Goal: Transaction & Acquisition: Purchase product/service

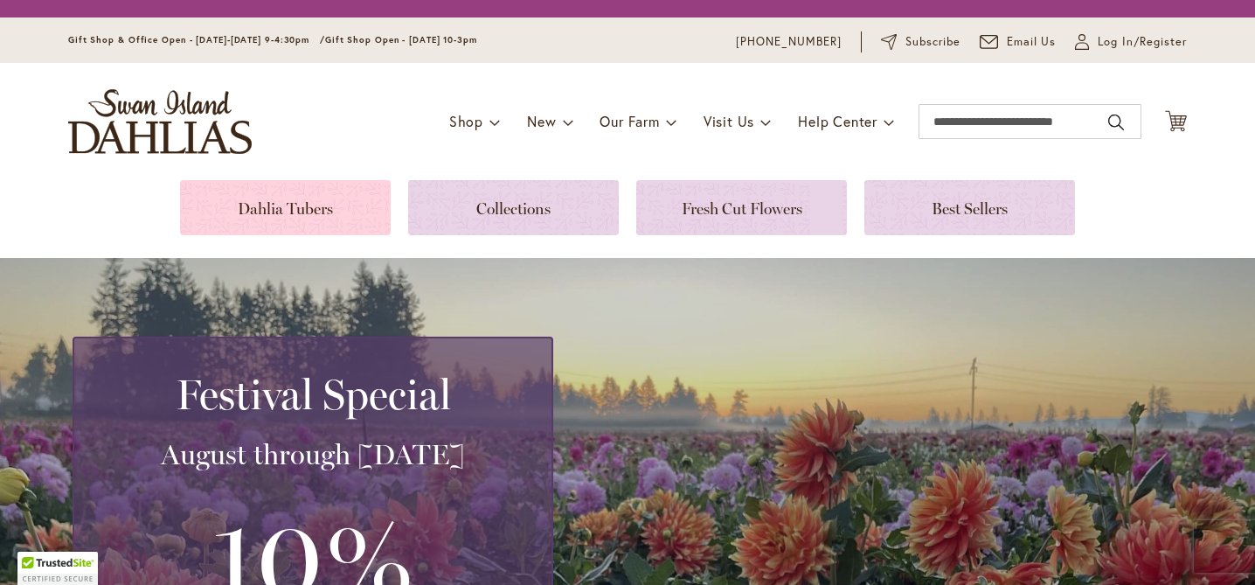
click at [338, 198] on link at bounding box center [285, 207] width 211 height 55
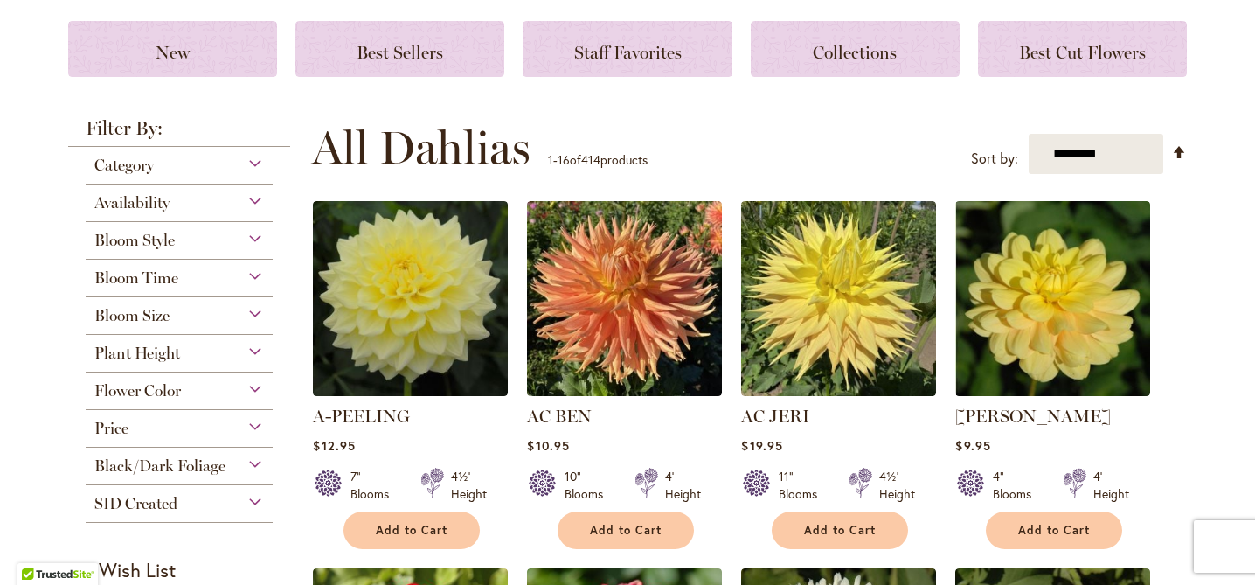
scroll to position [239, 0]
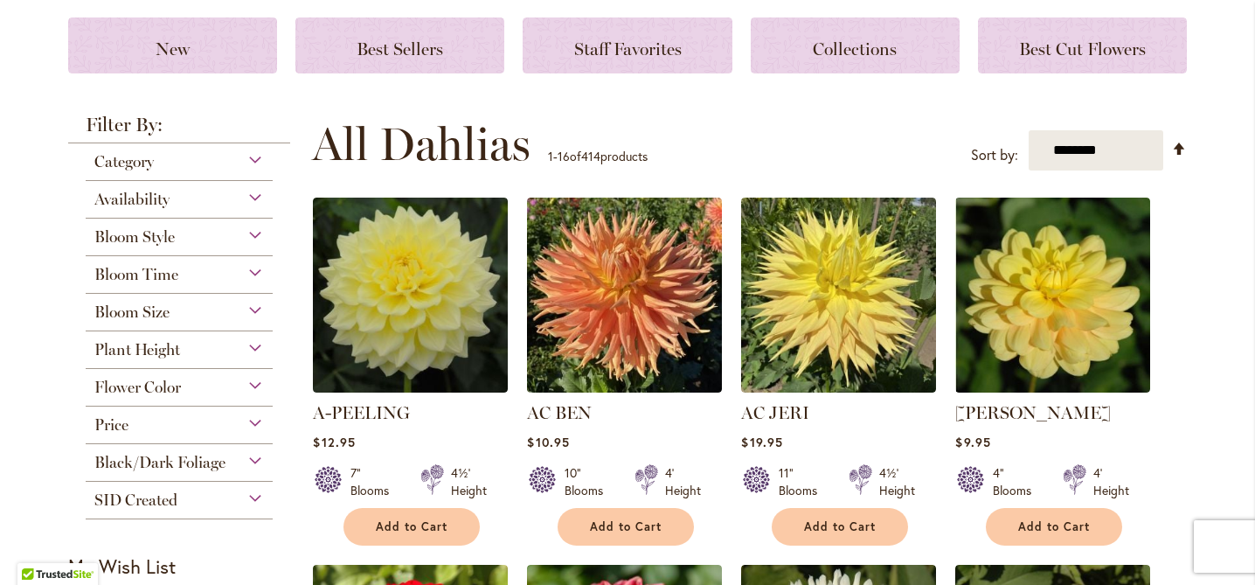
click at [249, 158] on div "Category" at bounding box center [179, 157] width 187 height 28
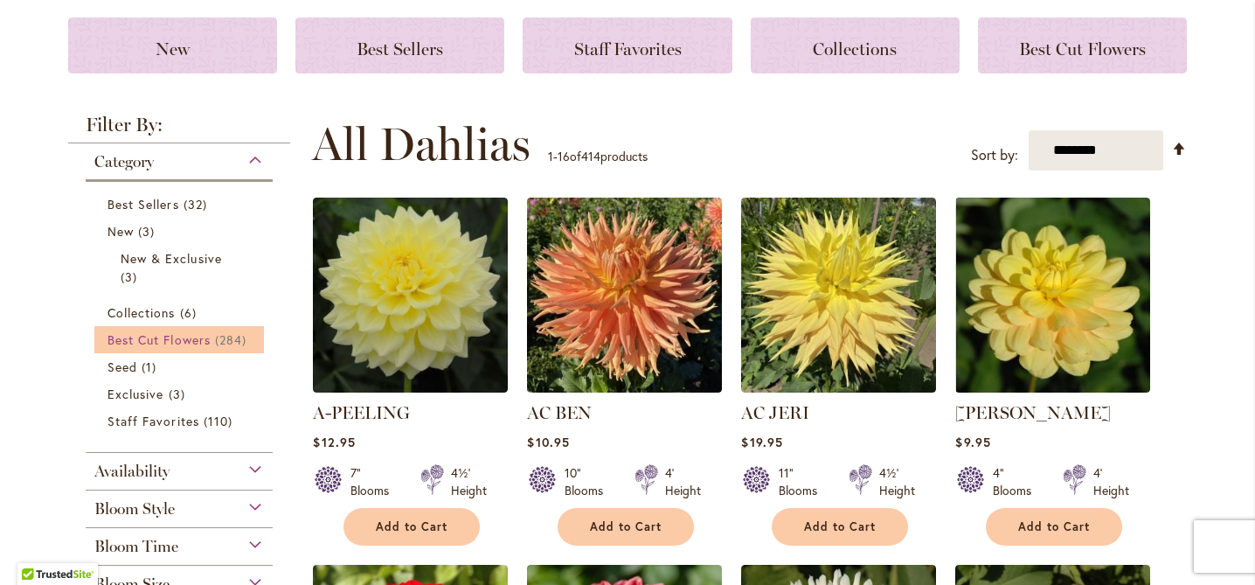
click at [197, 335] on span "Best Cut Flowers" at bounding box center [159, 339] width 103 height 17
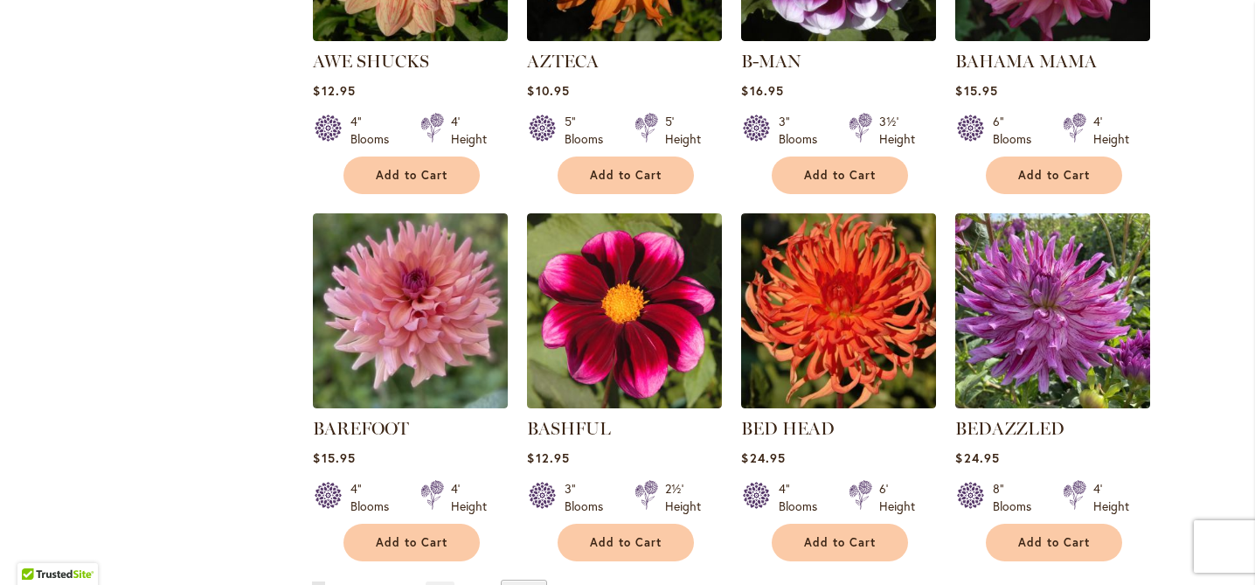
scroll to position [1783, 0]
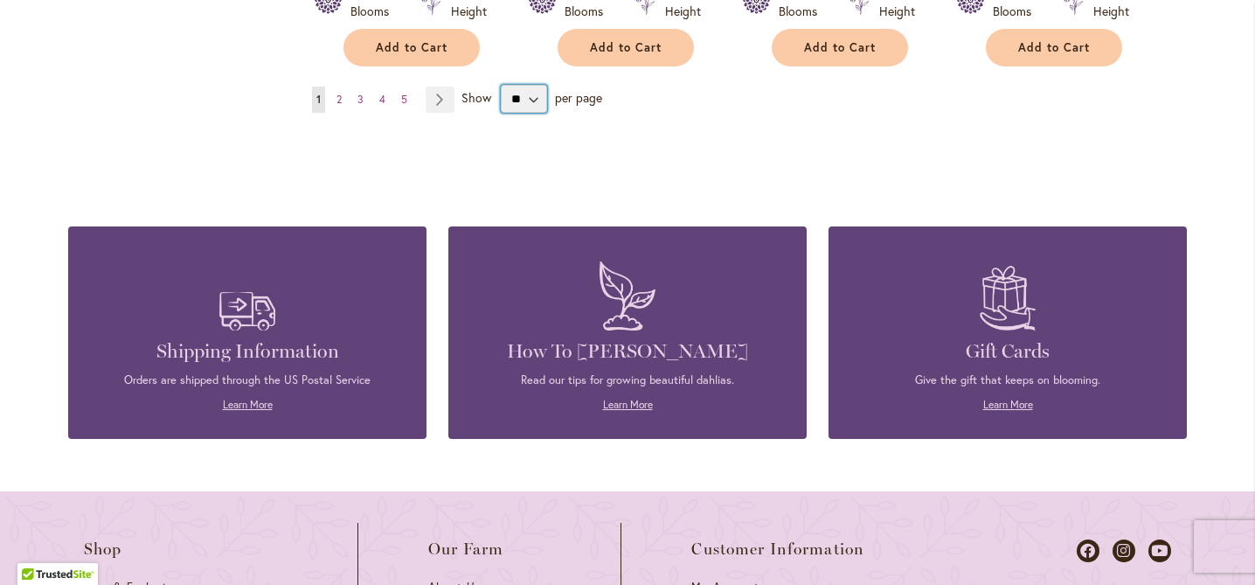
click at [529, 93] on select "** ** ** **" at bounding box center [524, 99] width 46 height 28
select select "**"
click at [501, 85] on select "** ** ** **" at bounding box center [524, 99] width 46 height 28
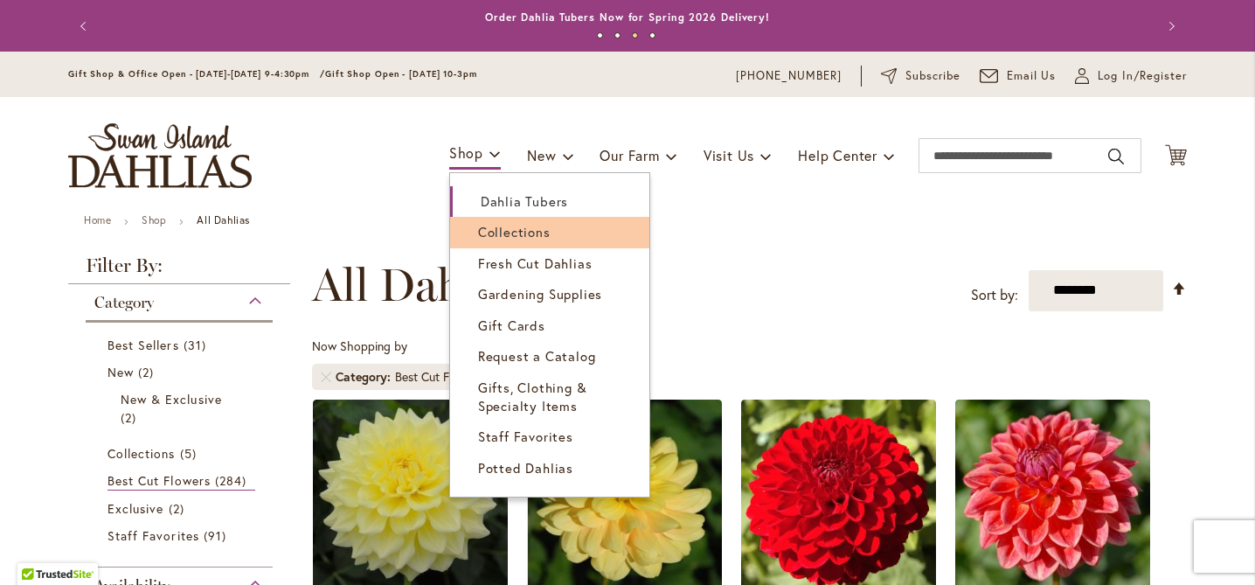
click at [497, 229] on span "Collections" at bounding box center [514, 231] width 73 height 17
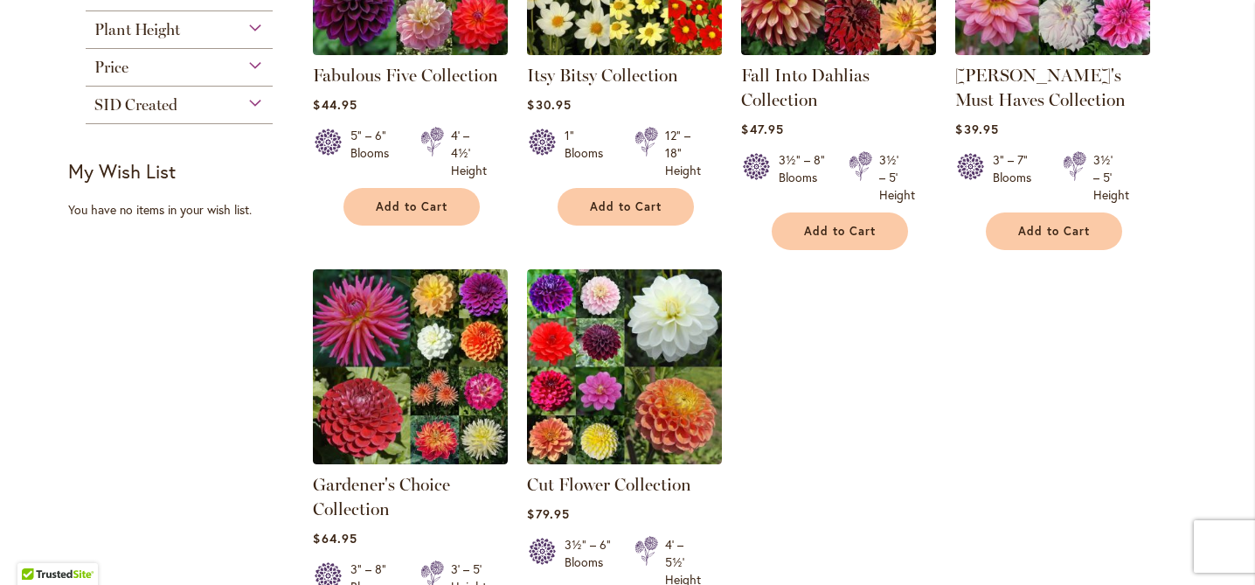
scroll to position [483, 0]
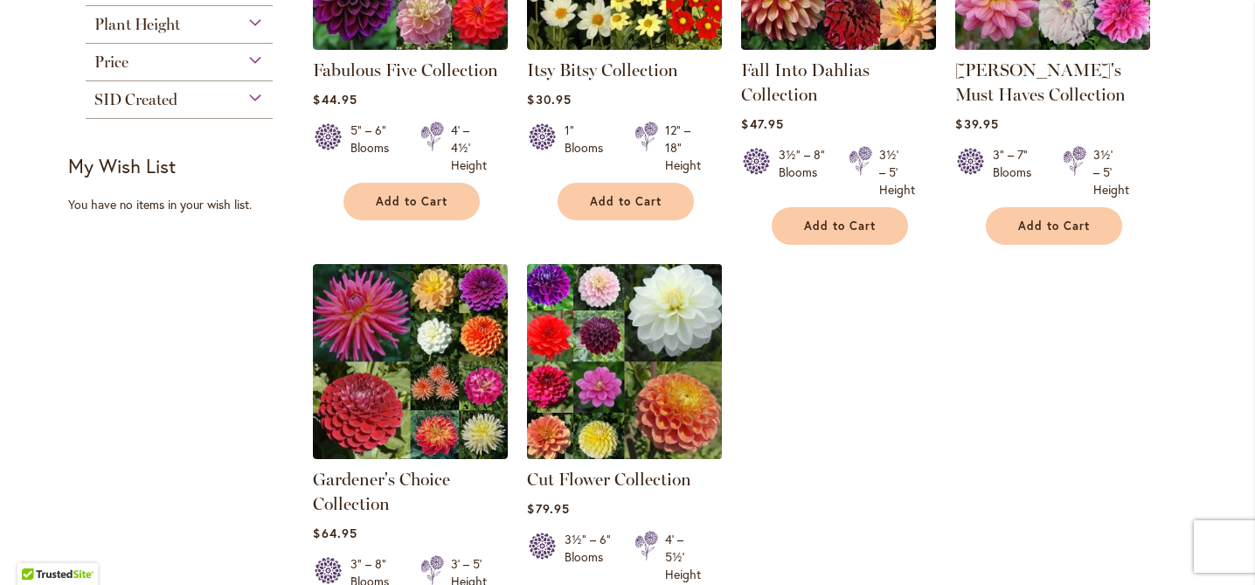
click at [611, 353] on img at bounding box center [625, 361] width 205 height 205
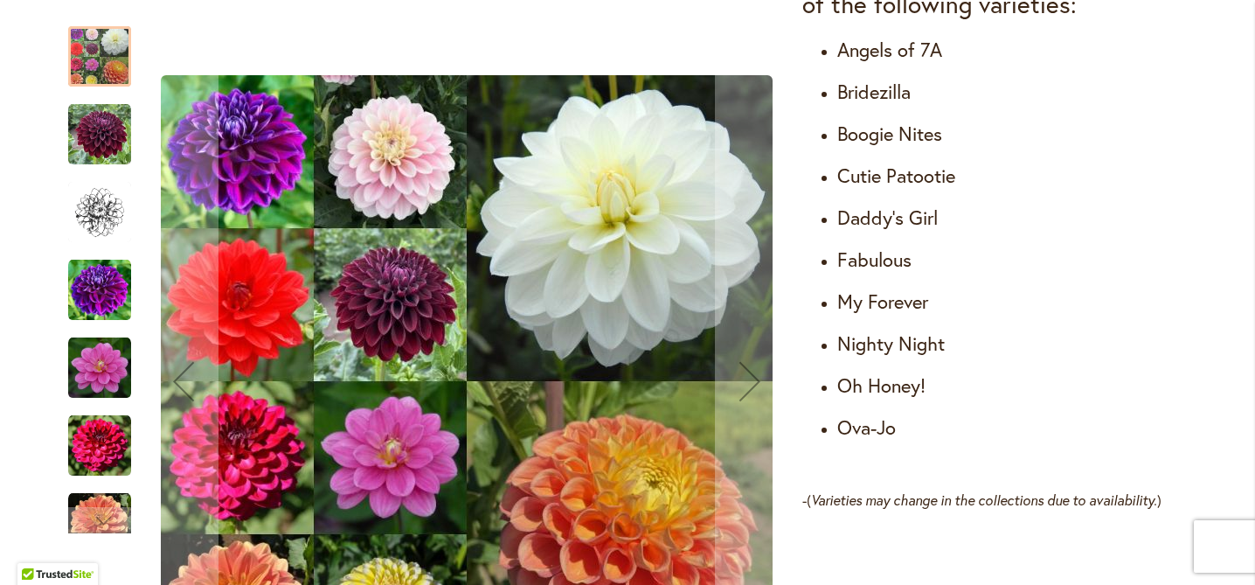
scroll to position [1149, 0]
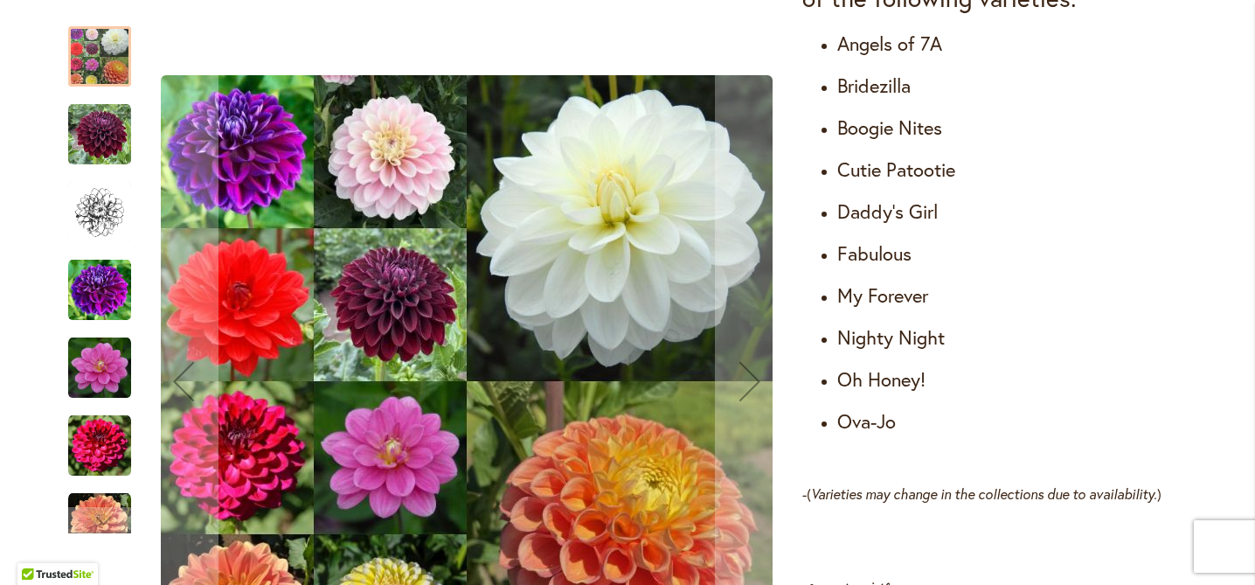
click at [90, 139] on img "Cut Flower Collection" at bounding box center [99, 134] width 63 height 63
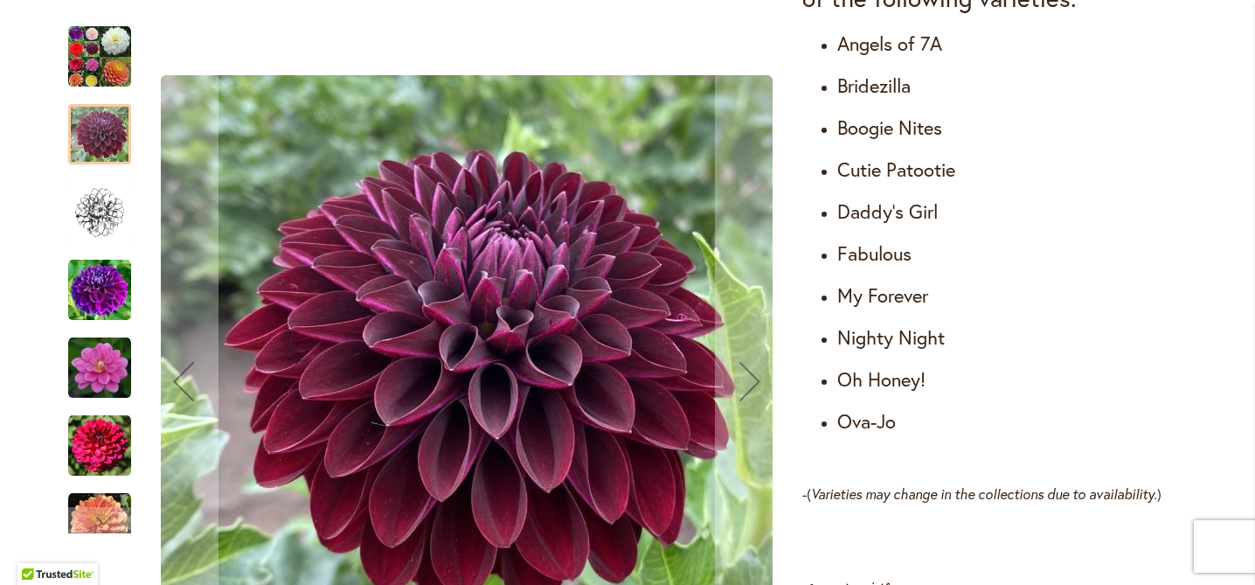
click at [99, 199] on img "Cut Flower Collection" at bounding box center [99, 212] width 63 height 63
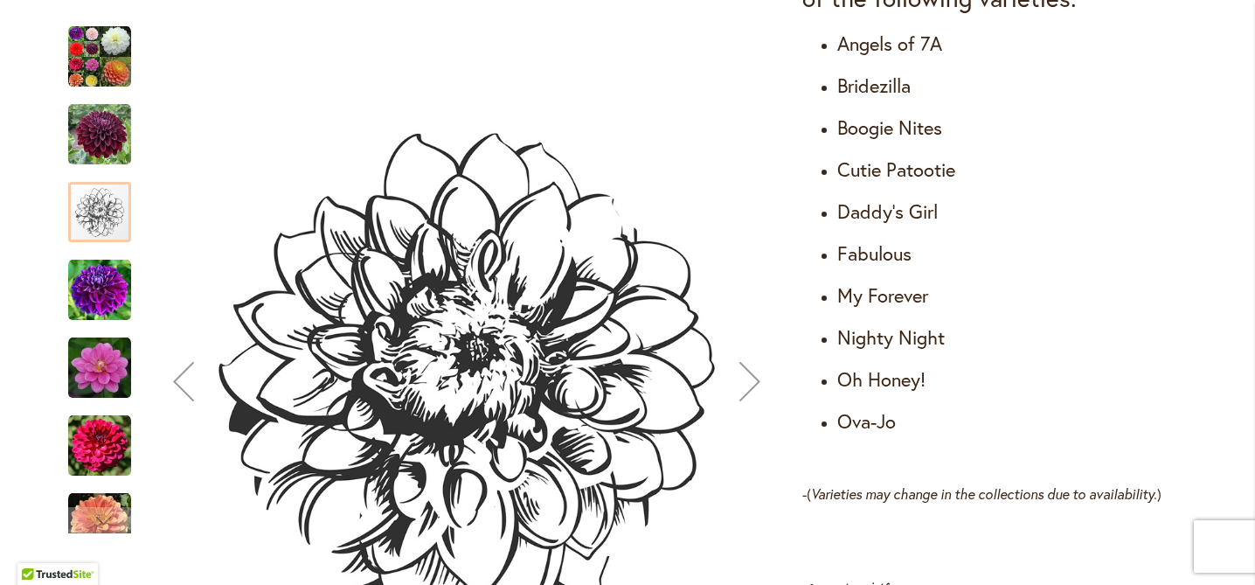
click at [108, 285] on img "Cut Flower Collection" at bounding box center [99, 290] width 63 height 63
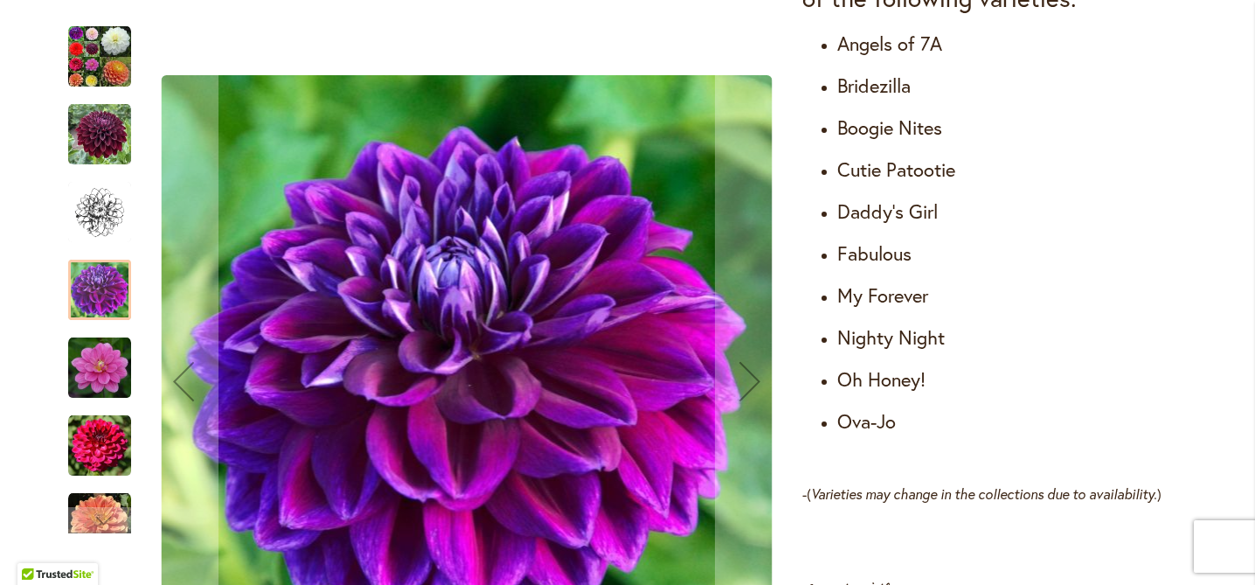
click at [113, 361] on img "Cut Flower Collection" at bounding box center [99, 368] width 63 height 63
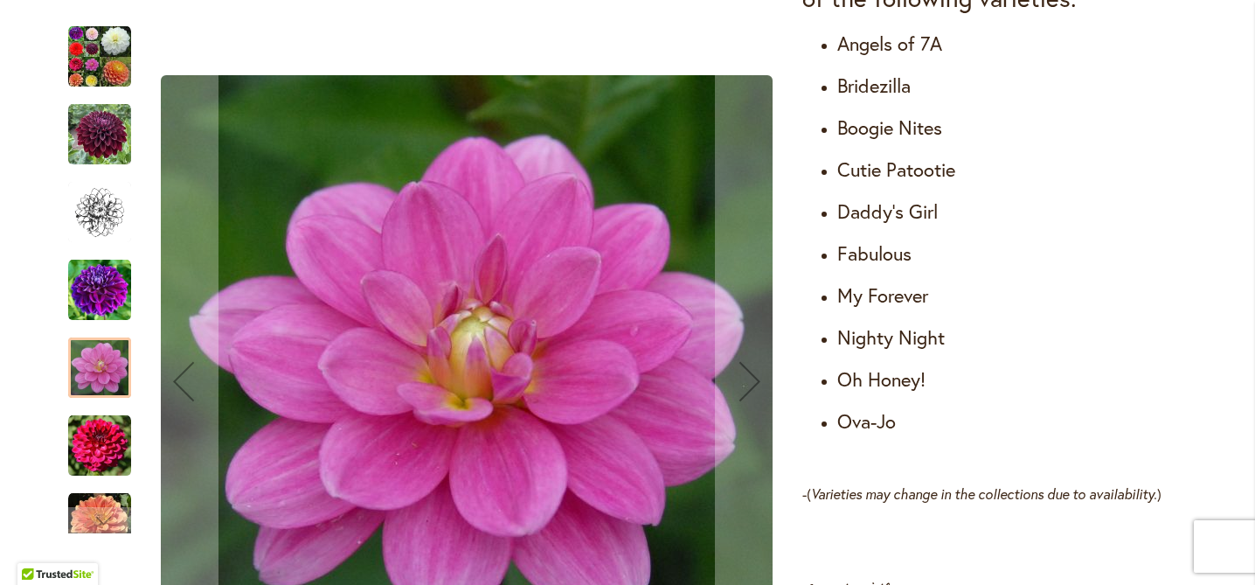
click at [116, 448] on img "Cut Flower Collection" at bounding box center [99, 445] width 63 height 63
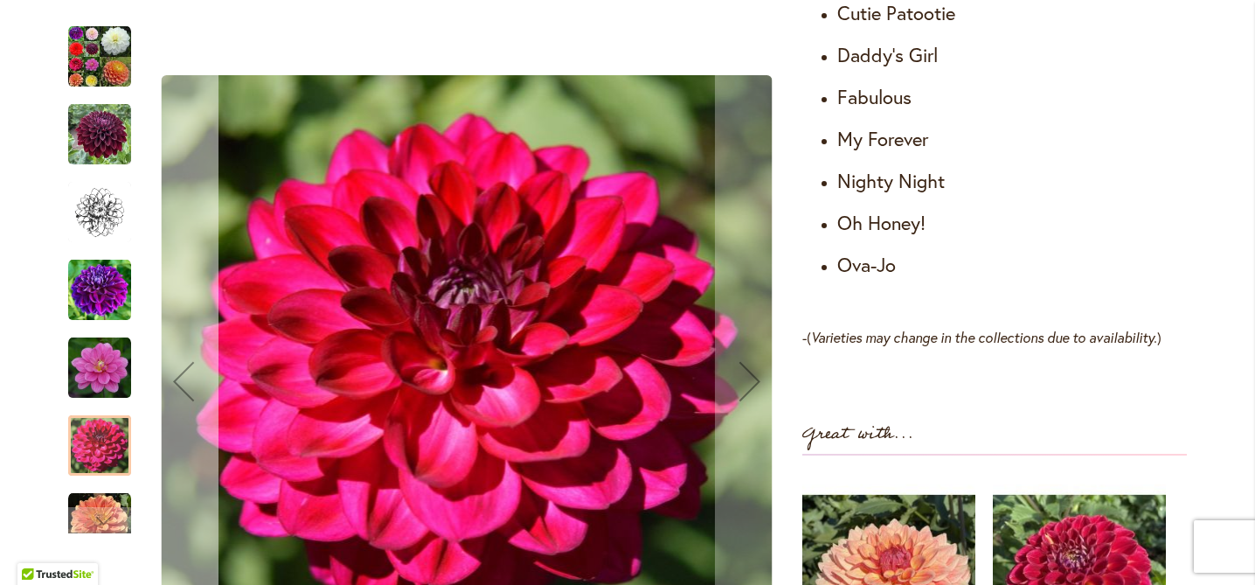
scroll to position [1565, 0]
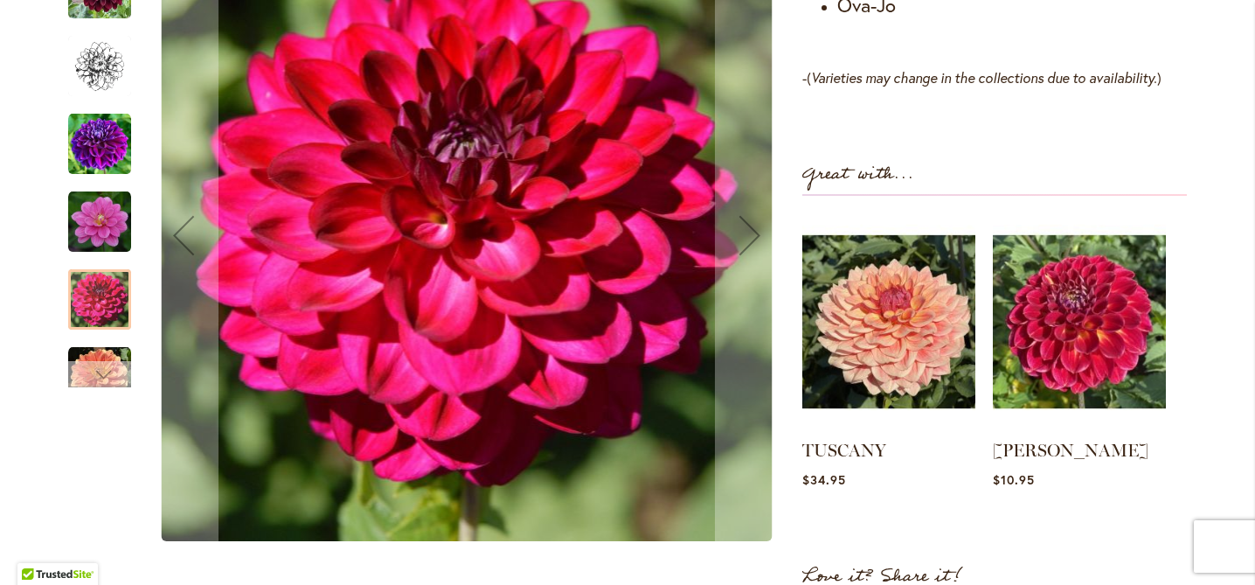
click at [100, 364] on div "Next" at bounding box center [100, 374] width 26 height 26
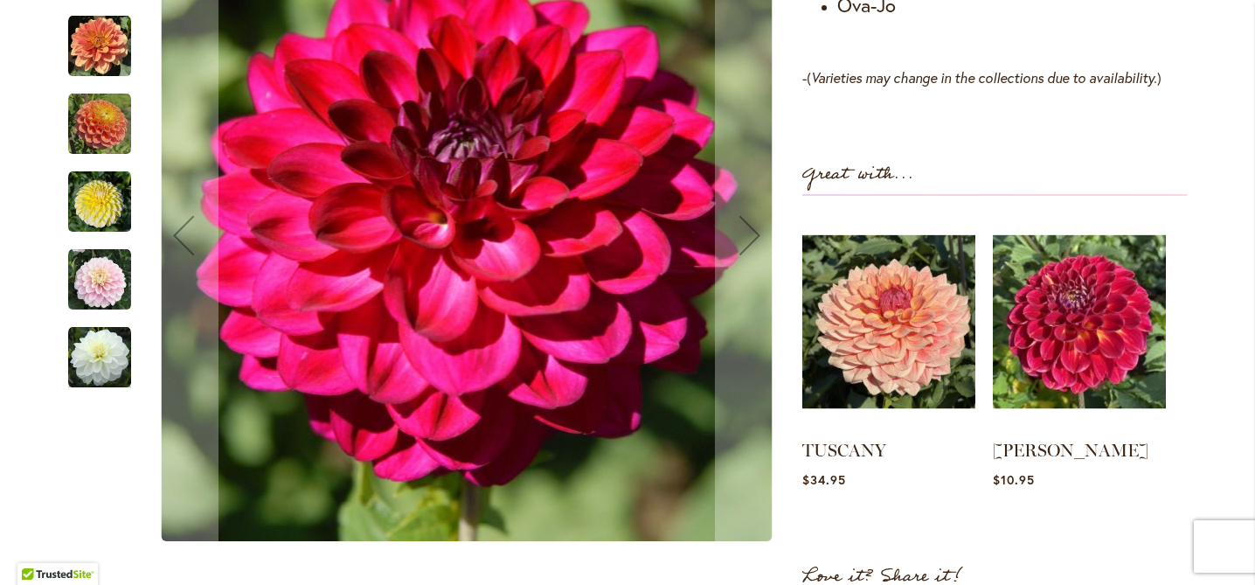
click at [94, 218] on img "Cut Flower Collection" at bounding box center [99, 201] width 63 height 63
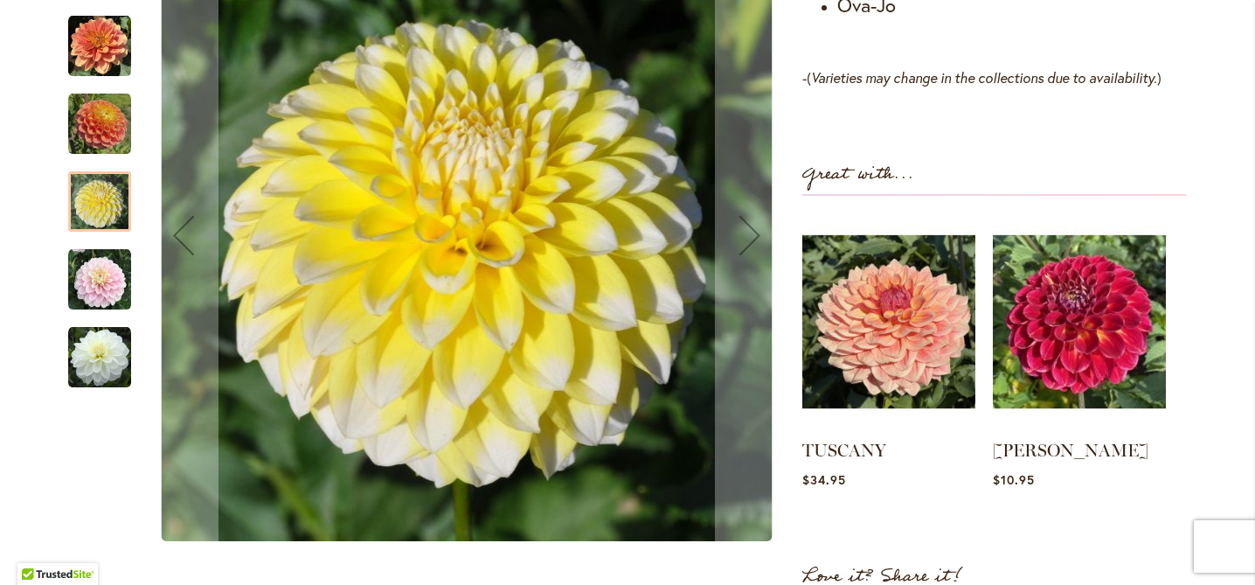
click at [105, 273] on img "Cut Flower Collection" at bounding box center [99, 279] width 63 height 63
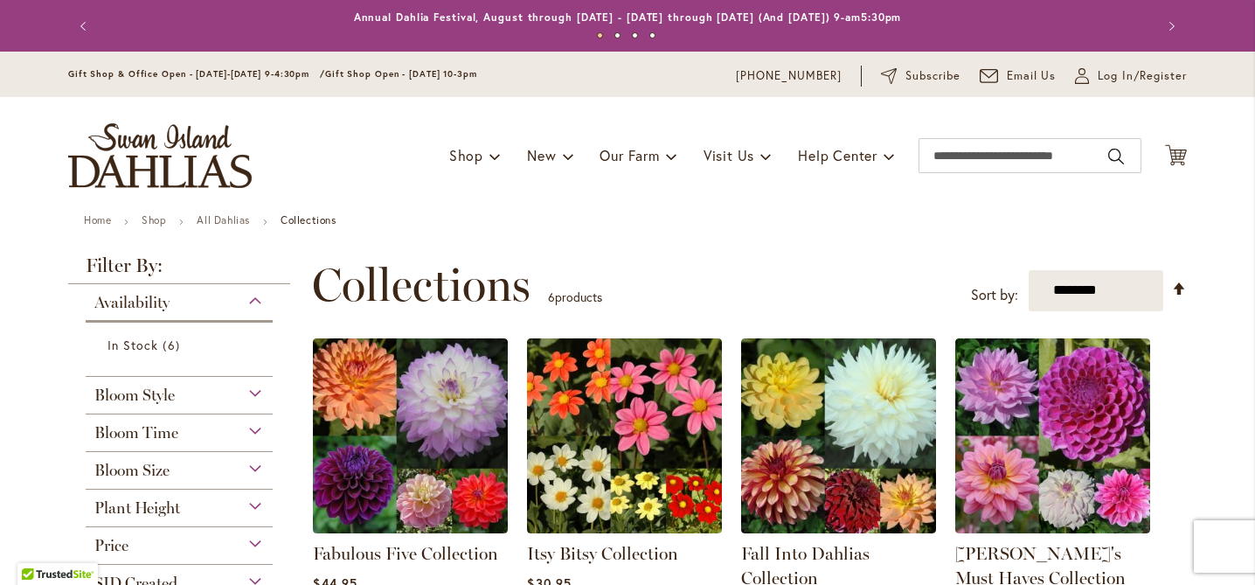
click at [248, 395] on div "Bloom Style" at bounding box center [179, 391] width 187 height 28
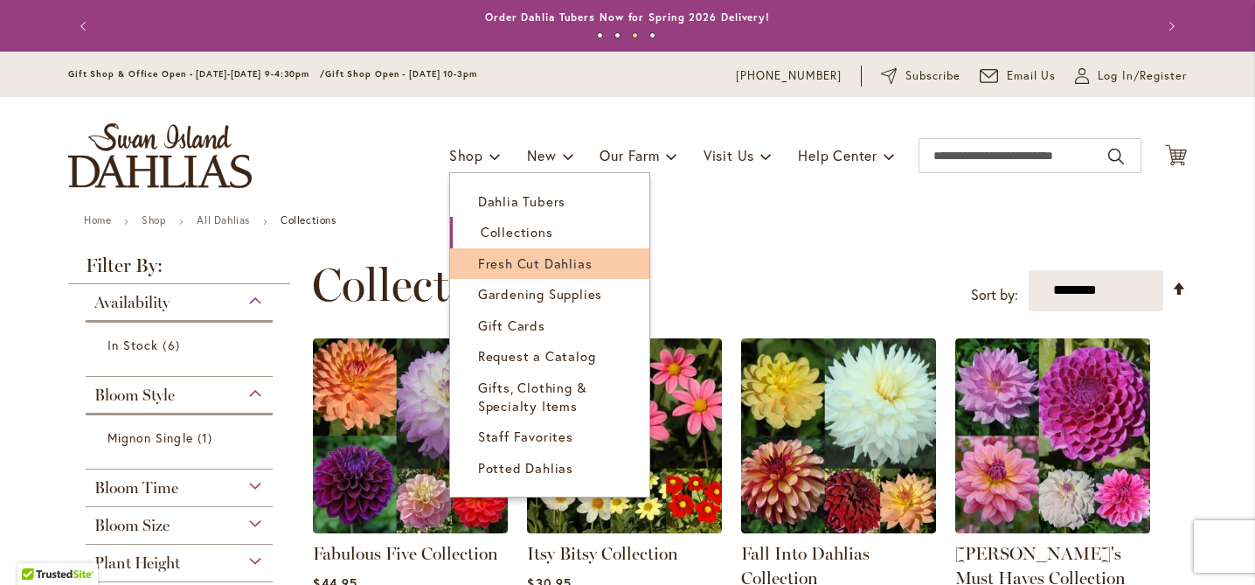
click at [493, 258] on span "Fresh Cut Dahlias" at bounding box center [535, 262] width 115 height 17
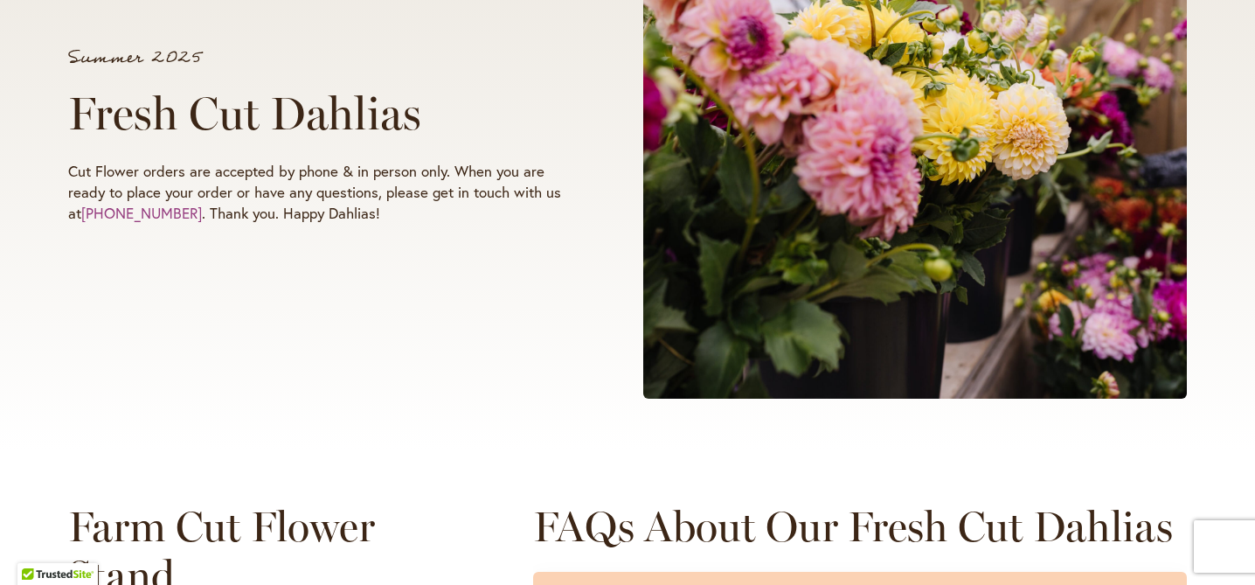
scroll to position [390, 0]
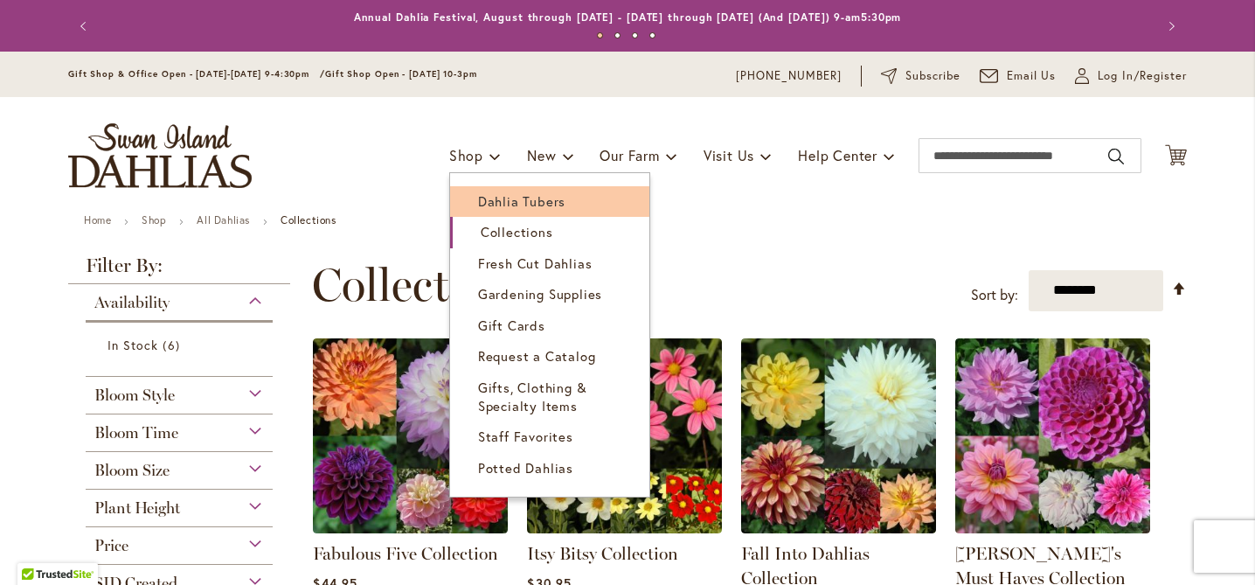
click at [501, 196] on span "Dahlia Tubers" at bounding box center [521, 200] width 87 height 17
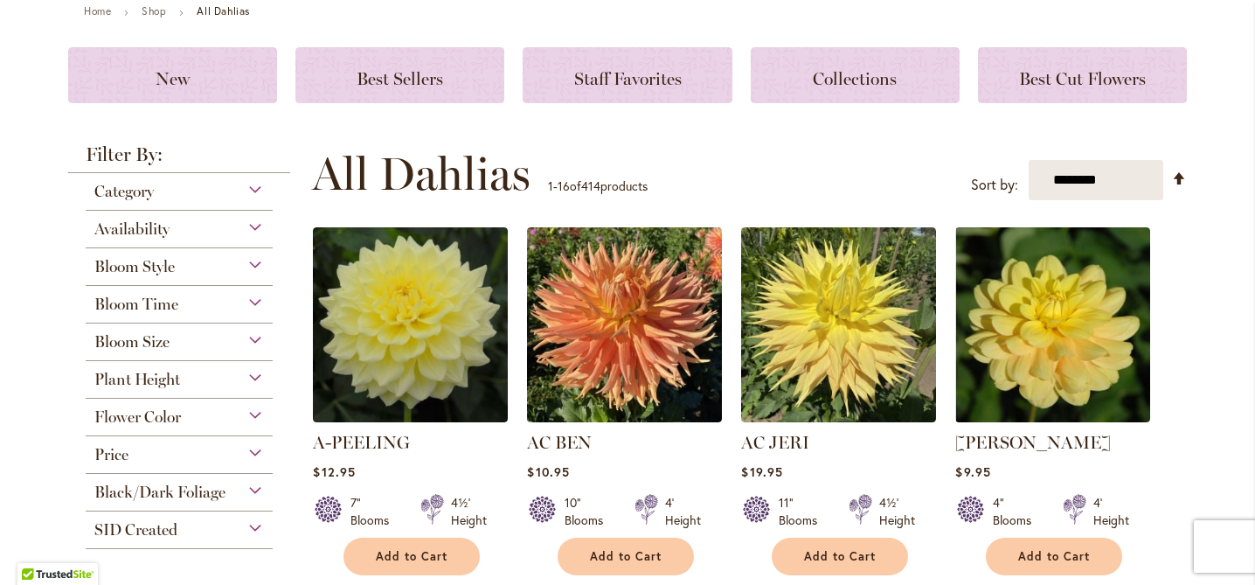
scroll to position [210, 0]
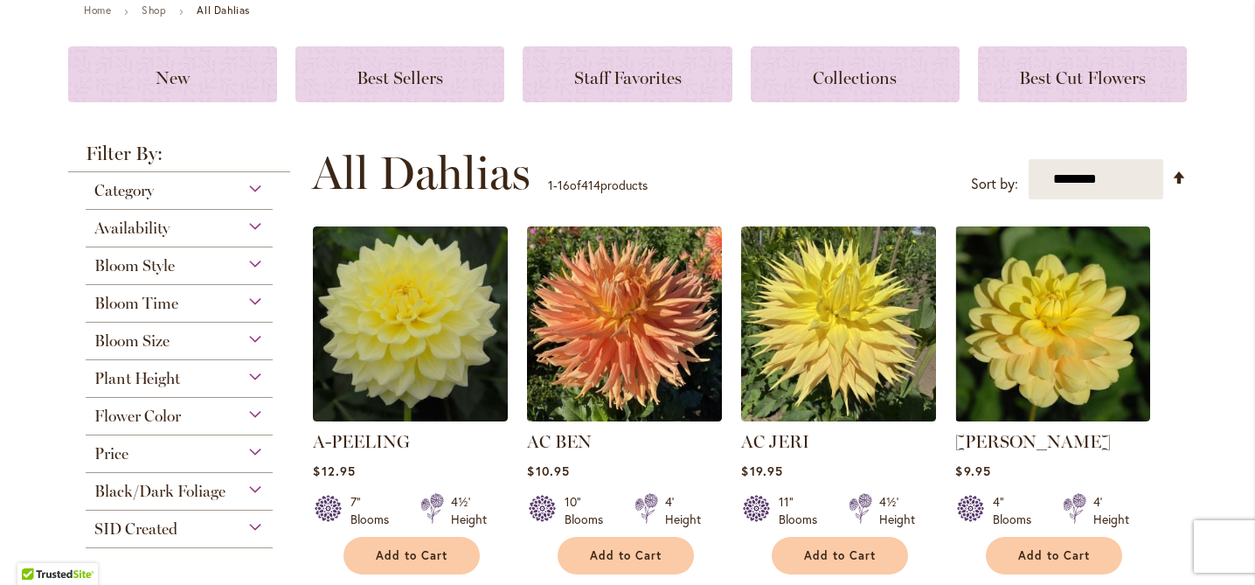
click at [247, 189] on div "Category" at bounding box center [179, 186] width 187 height 28
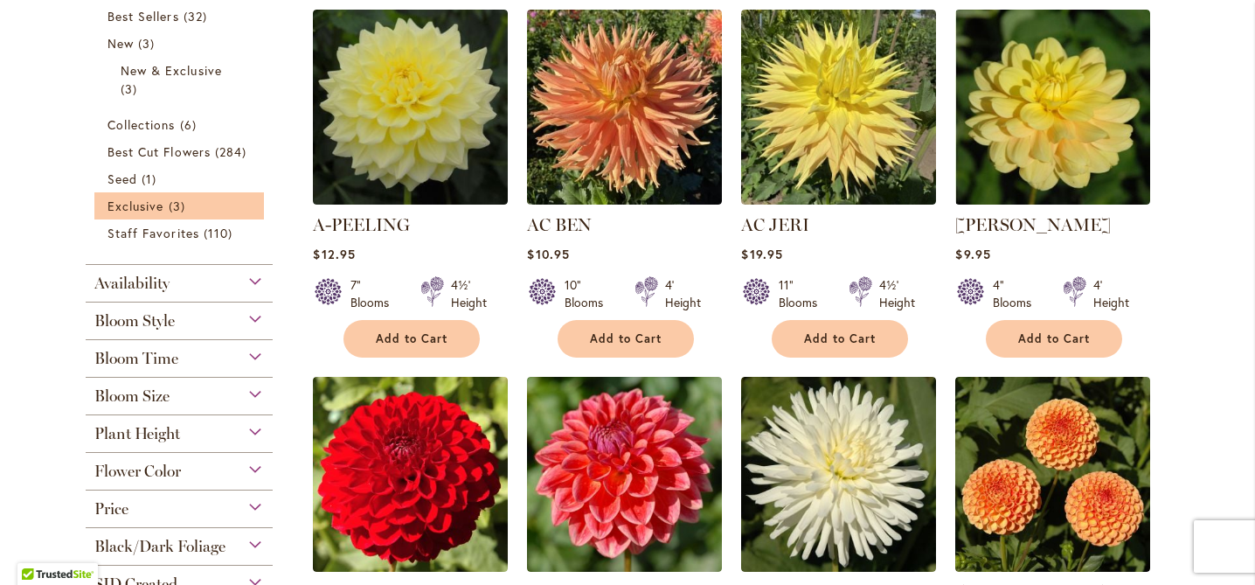
scroll to position [432, 0]
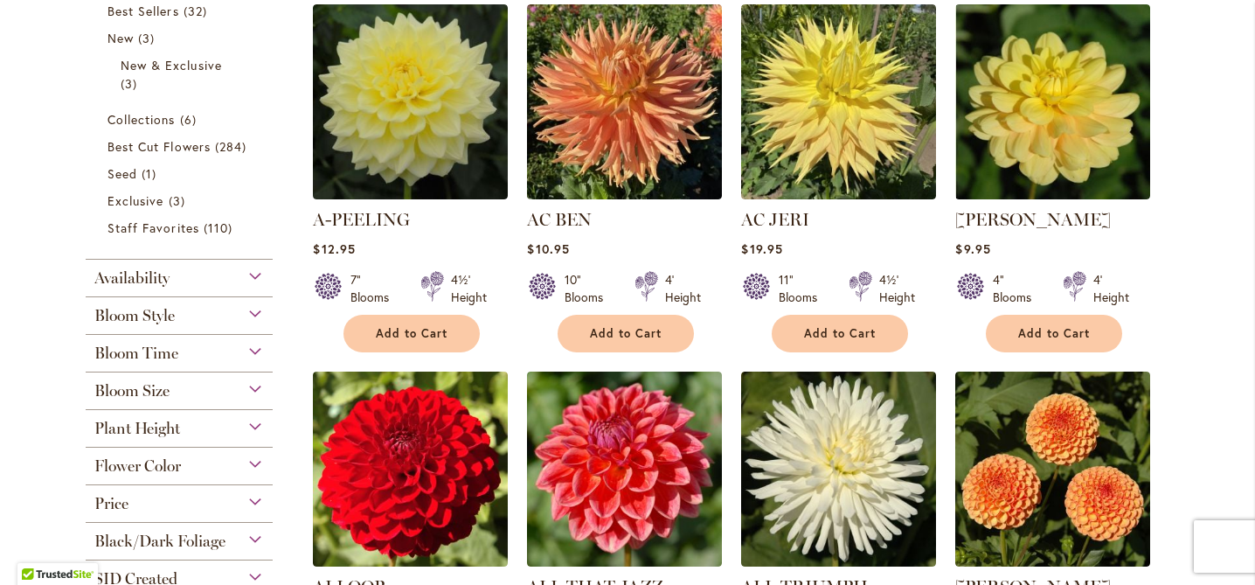
click at [250, 313] on div "Bloom Style" at bounding box center [179, 311] width 187 height 28
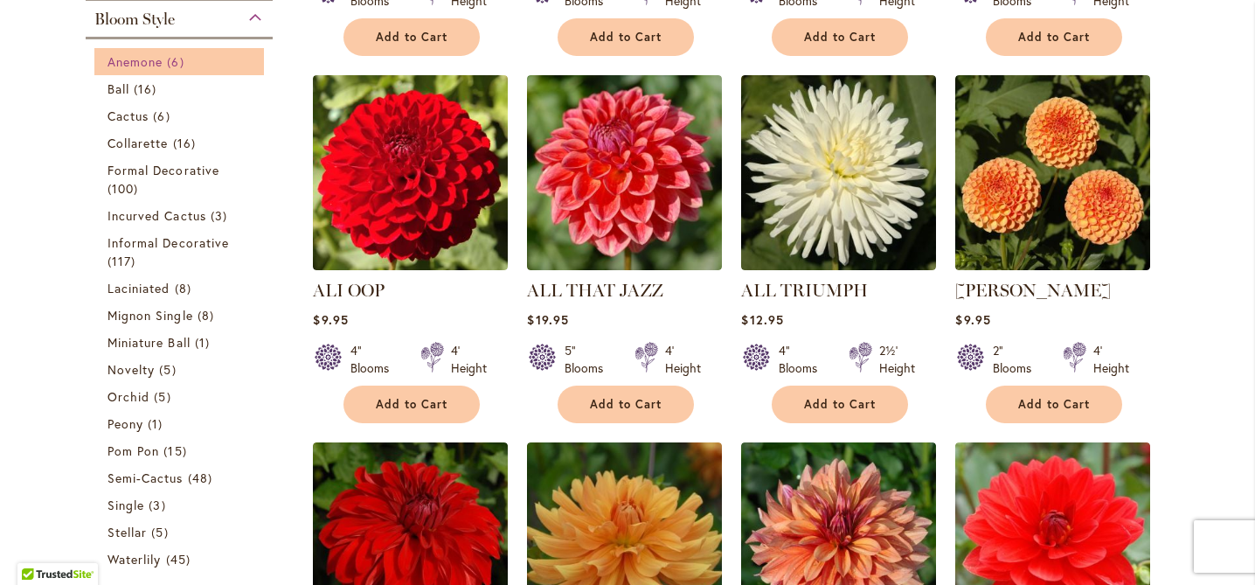
click at [148, 55] on span "Anemone" at bounding box center [135, 61] width 55 height 17
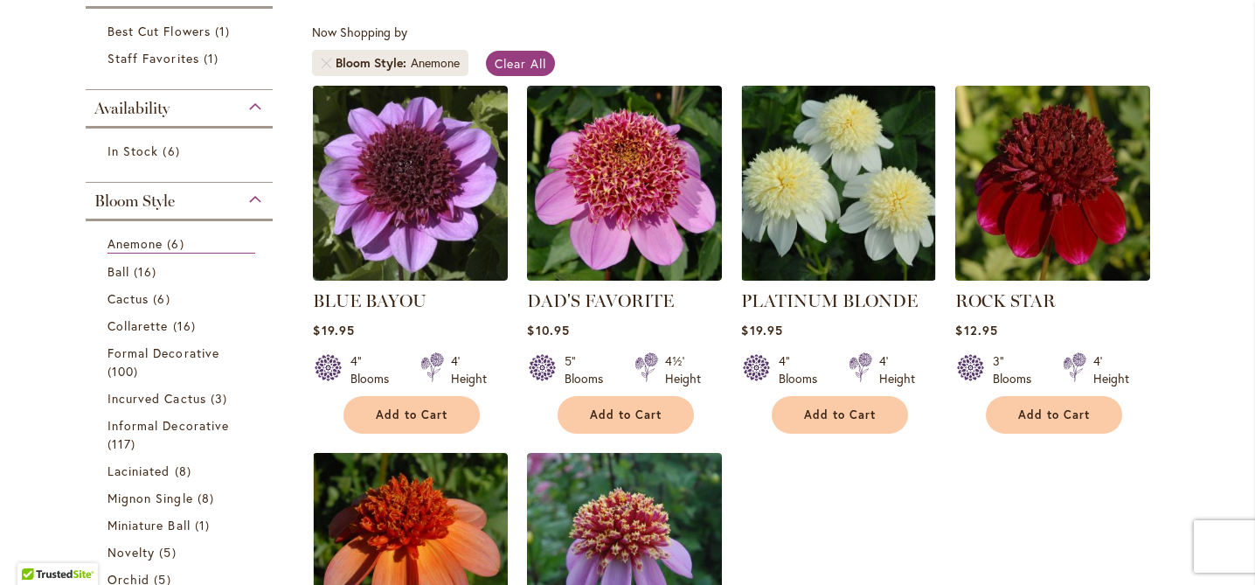
scroll to position [259, 0]
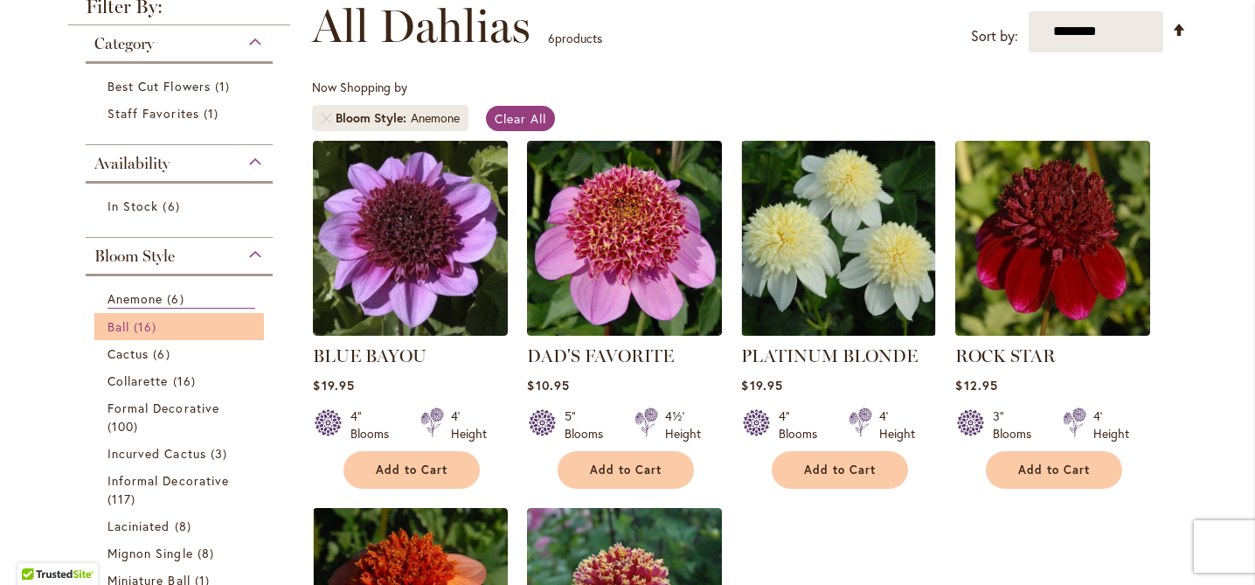
click at [134, 324] on span "16 items" at bounding box center [147, 326] width 27 height 18
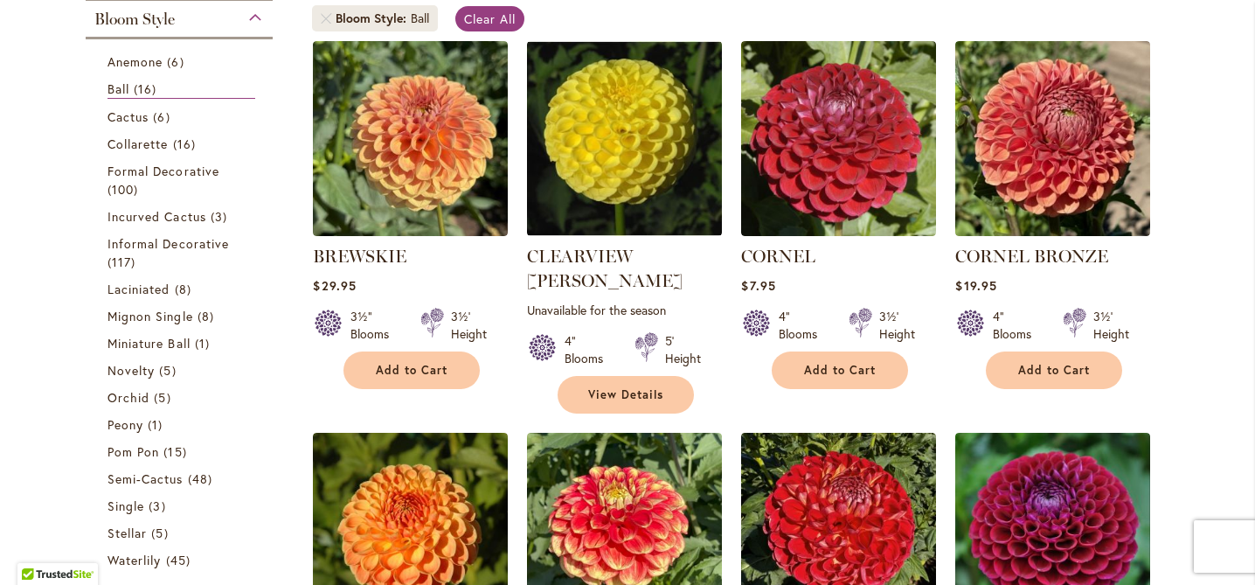
scroll to position [358, 0]
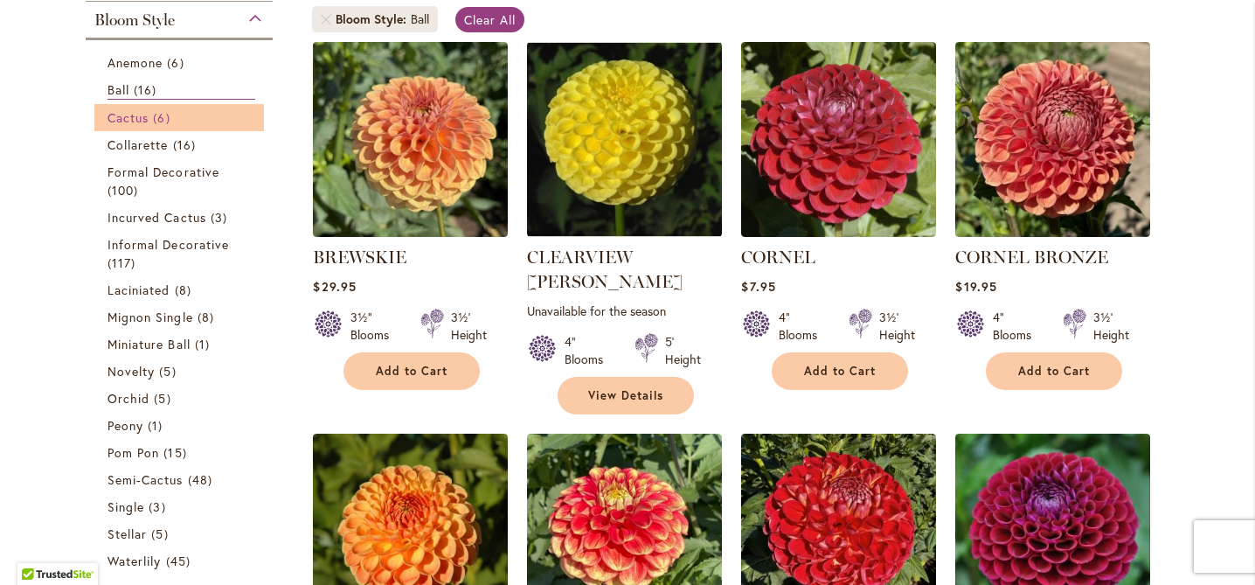
click at [133, 115] on span "Cactus" at bounding box center [128, 117] width 41 height 17
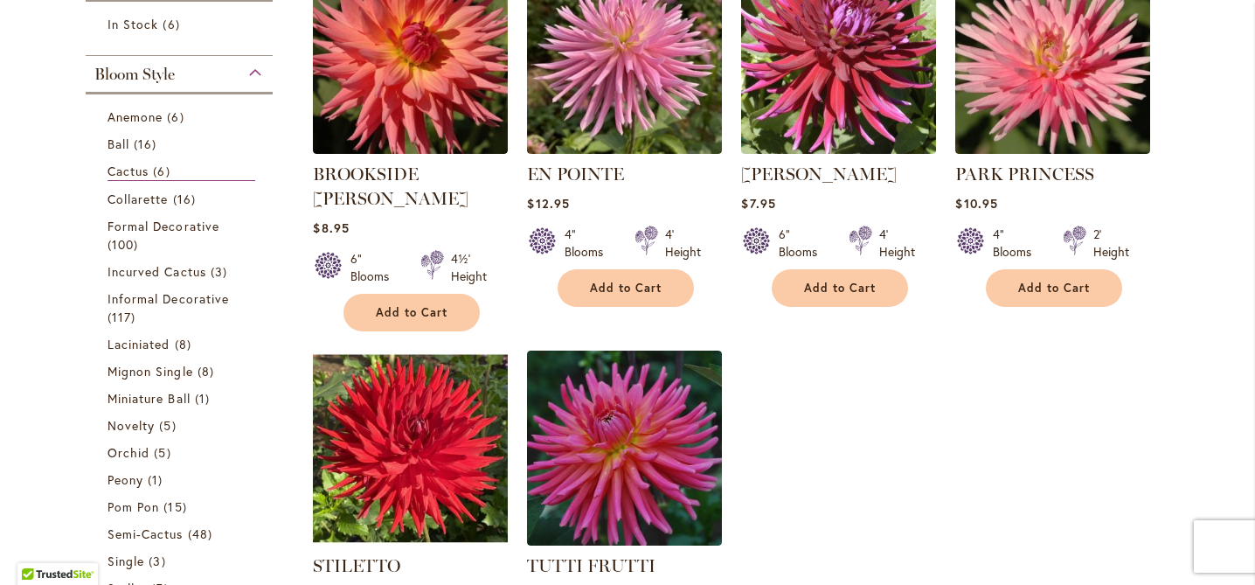
scroll to position [445, 0]
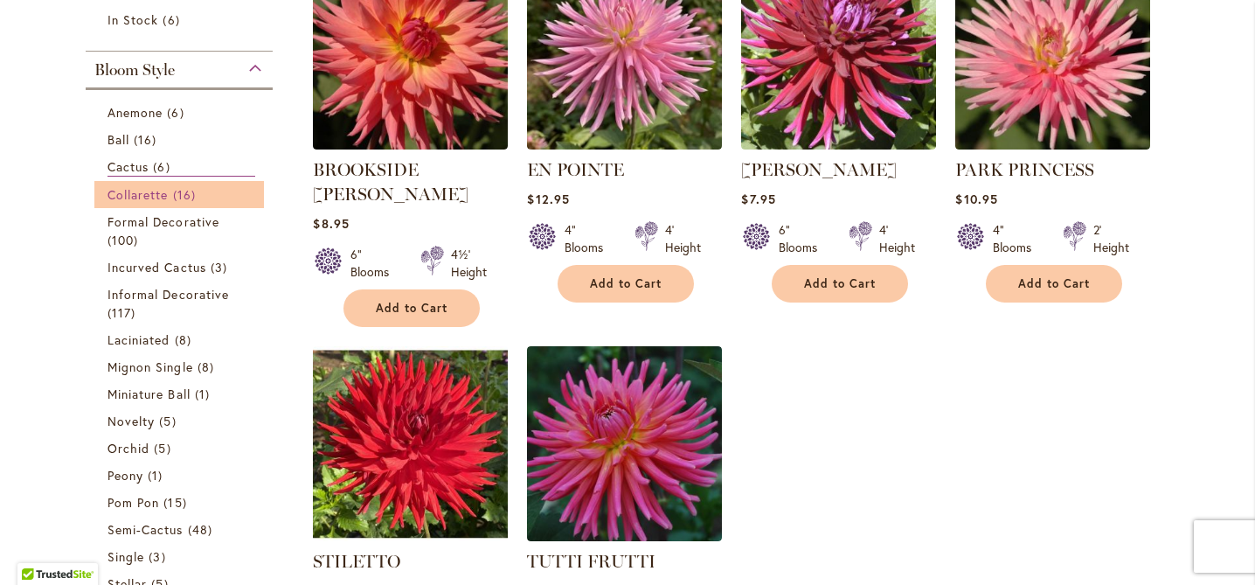
click at [161, 191] on span "Collarette" at bounding box center [138, 194] width 61 height 17
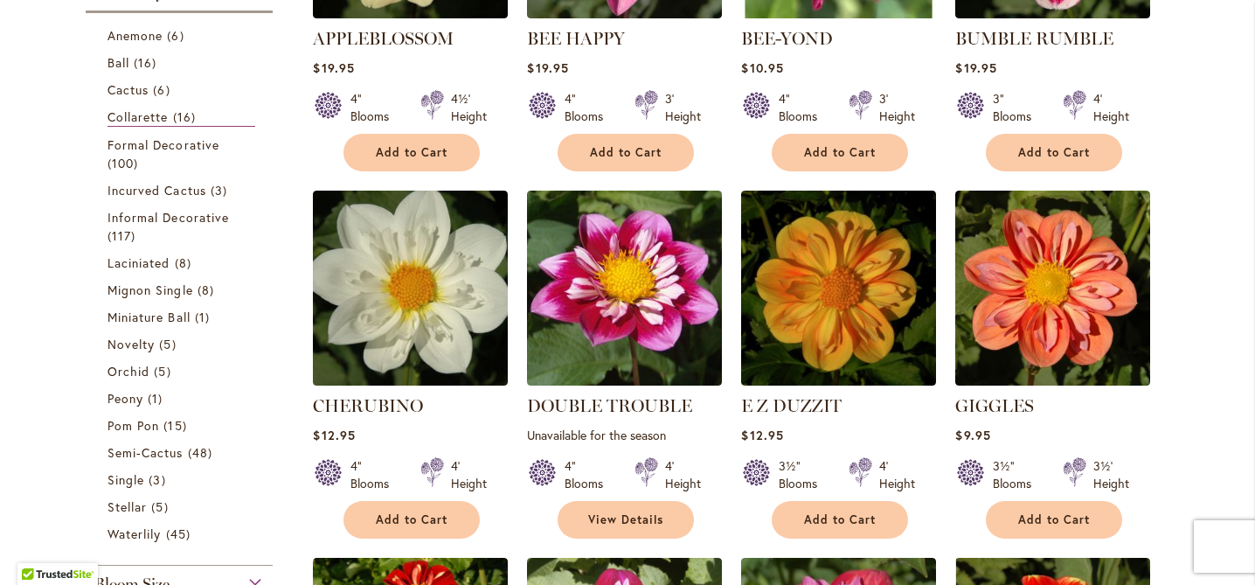
scroll to position [592, 0]
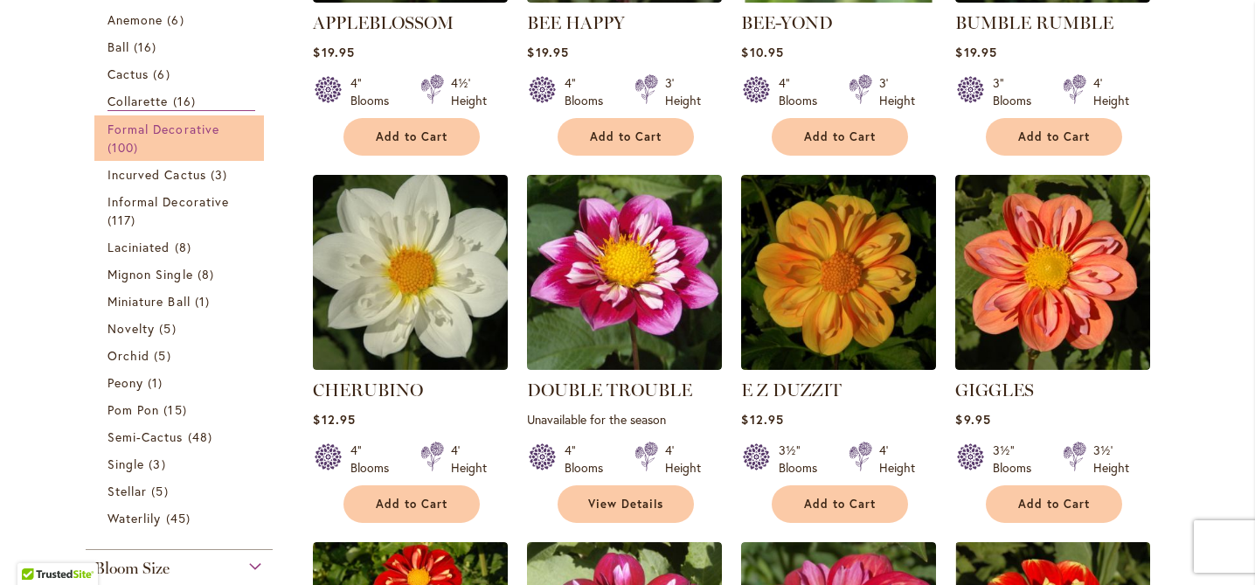
click at [143, 129] on span "Formal Decorative" at bounding box center [164, 129] width 112 height 17
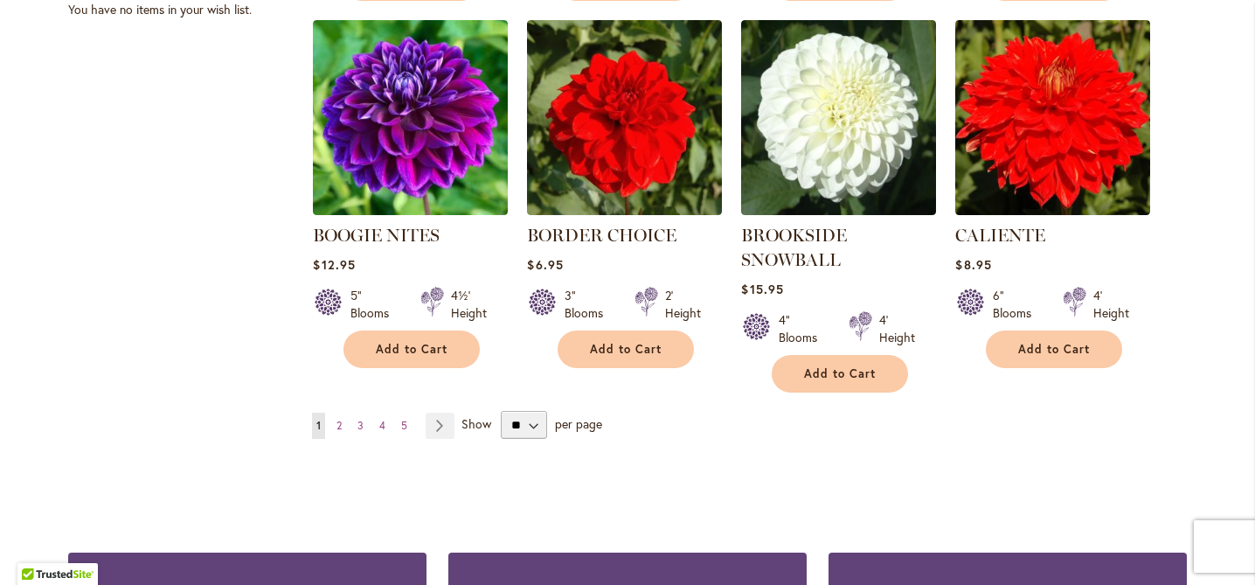
scroll to position [1484, 0]
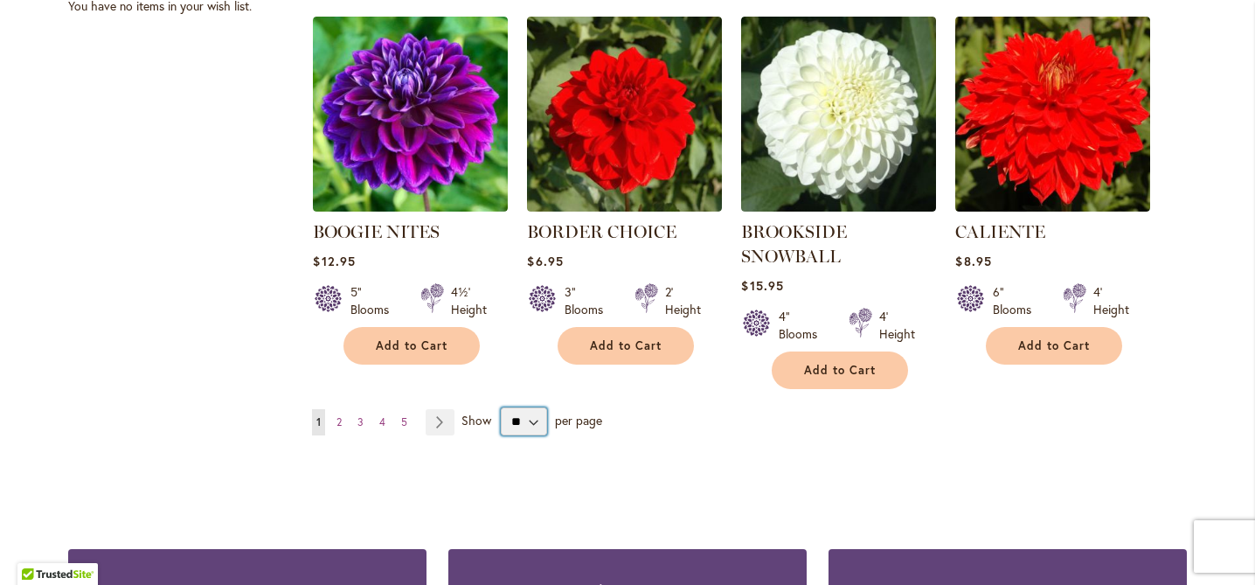
click at [531, 418] on select "** ** ** **" at bounding box center [524, 421] width 46 height 28
select select "**"
click at [501, 407] on select "** ** ** **" at bounding box center [524, 421] width 46 height 28
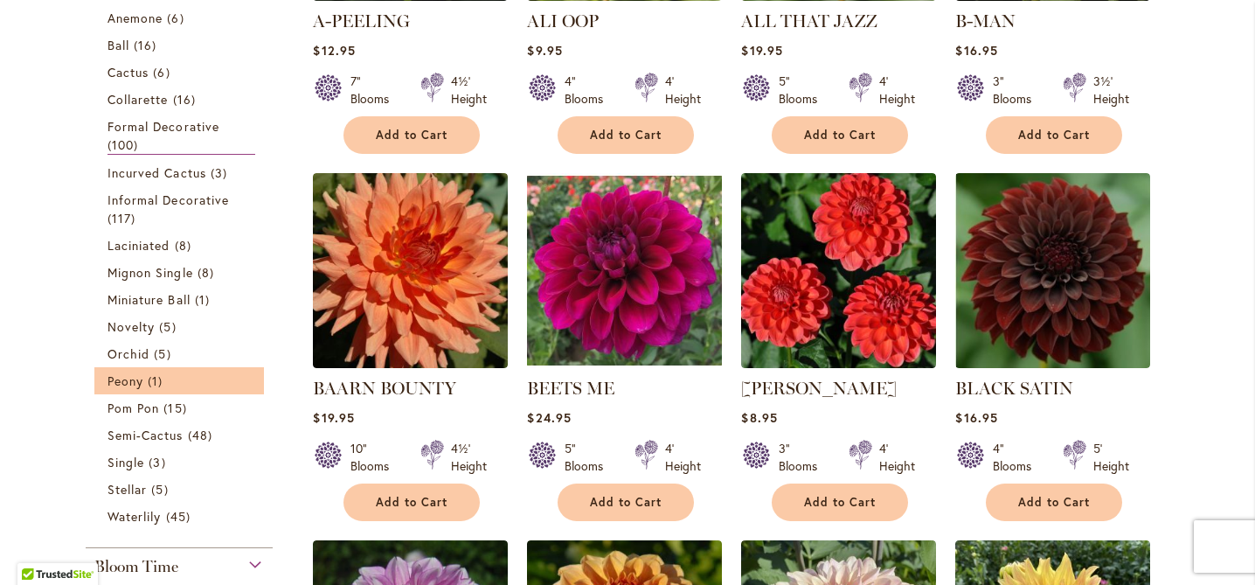
scroll to position [591, 0]
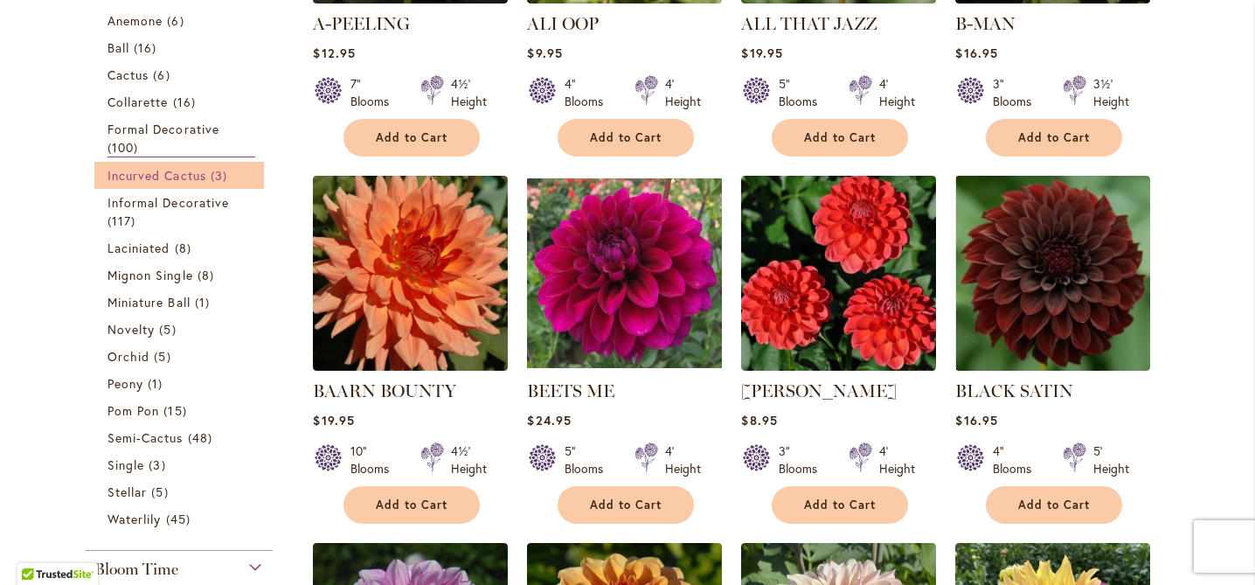
click at [178, 176] on span "Incurved Cactus" at bounding box center [157, 175] width 99 height 17
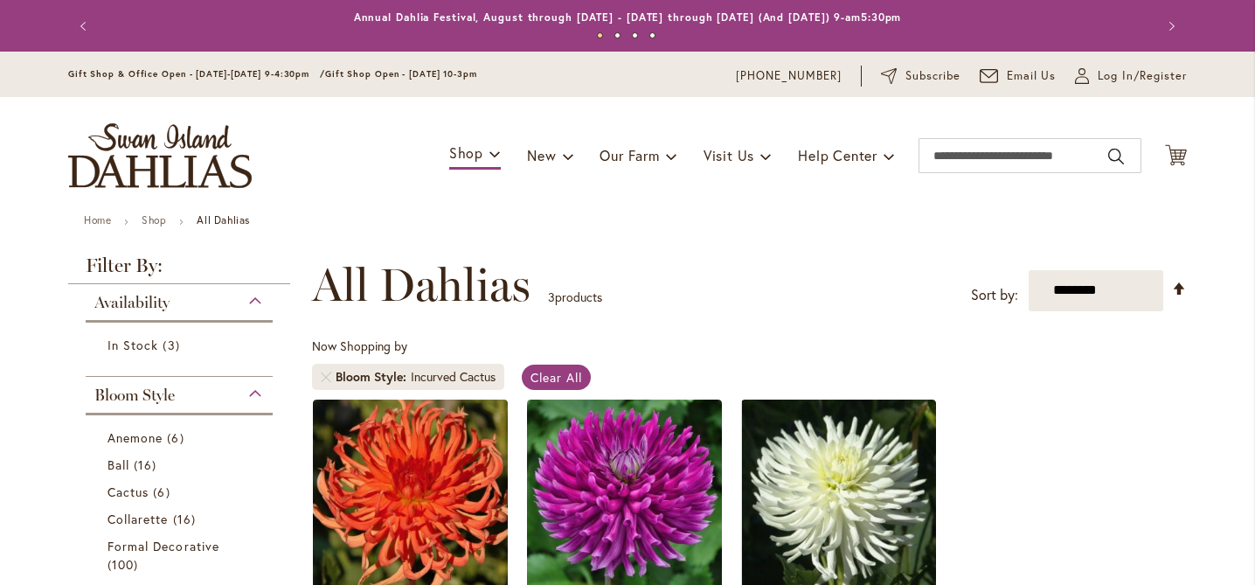
scroll to position [238, 0]
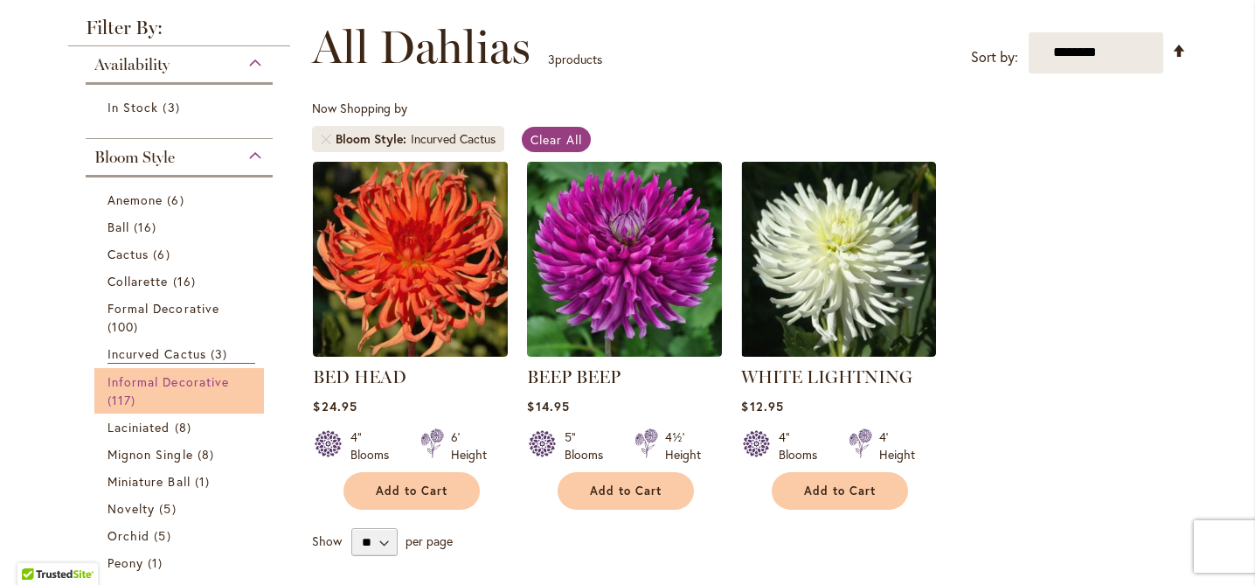
click at [157, 373] on span "Informal Decorative" at bounding box center [169, 381] width 122 height 17
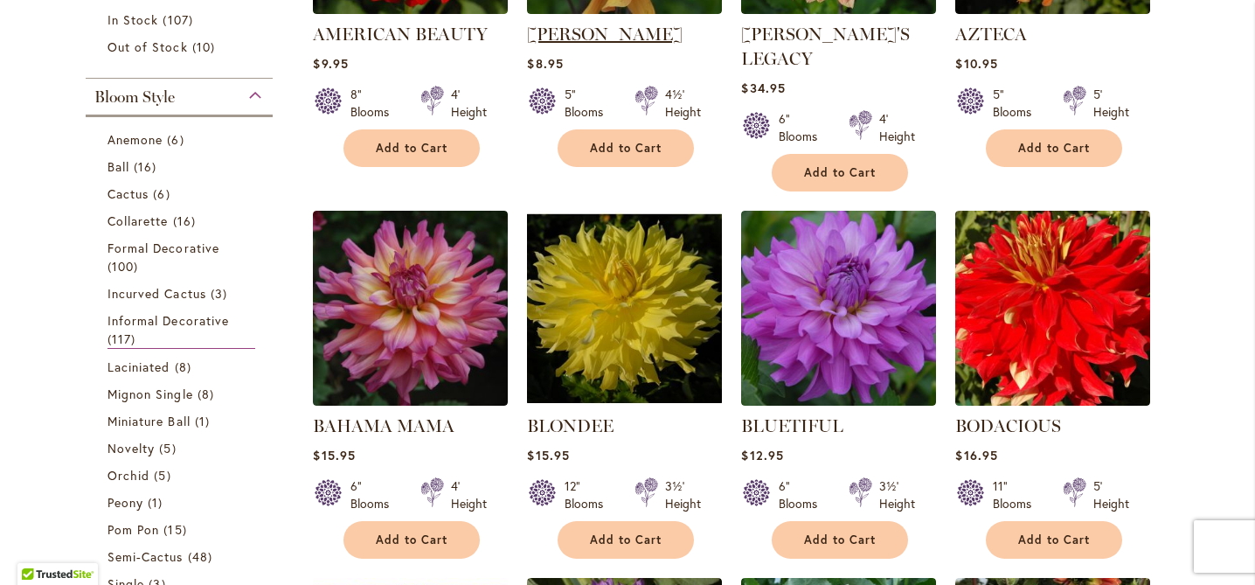
scroll to position [583, 0]
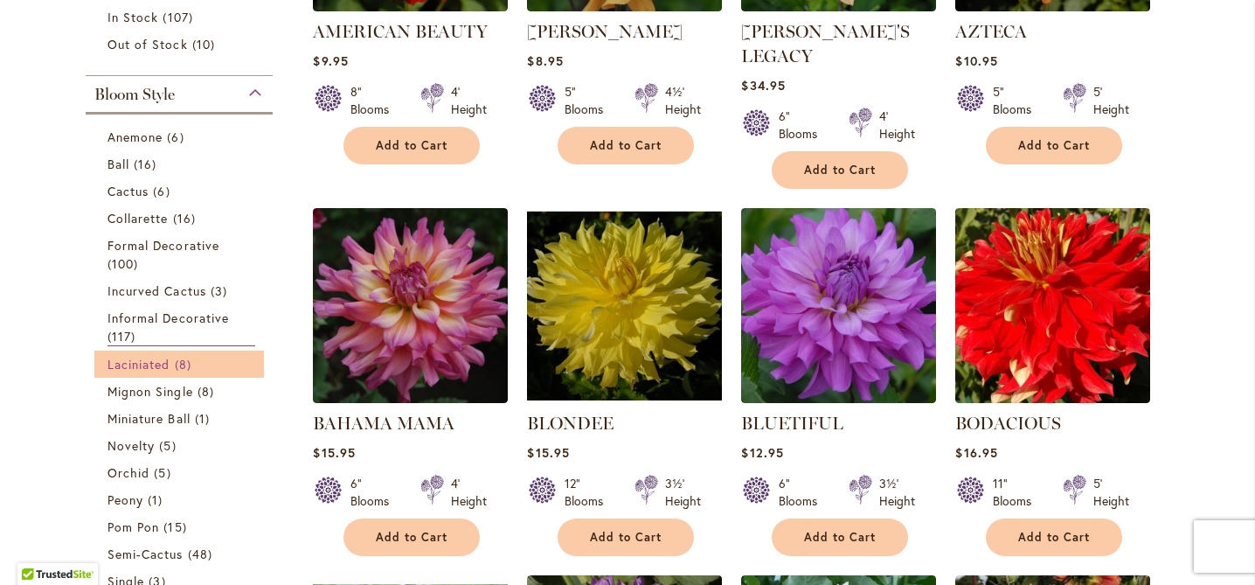
click at [148, 362] on span "Laciniated" at bounding box center [139, 364] width 63 height 17
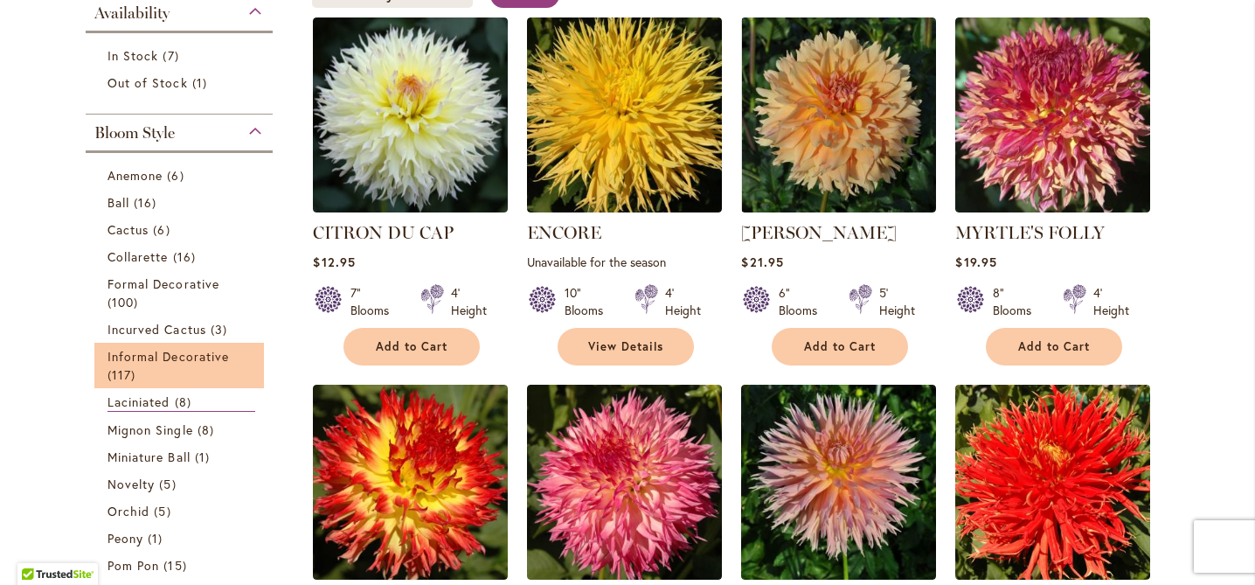
scroll to position [427, 0]
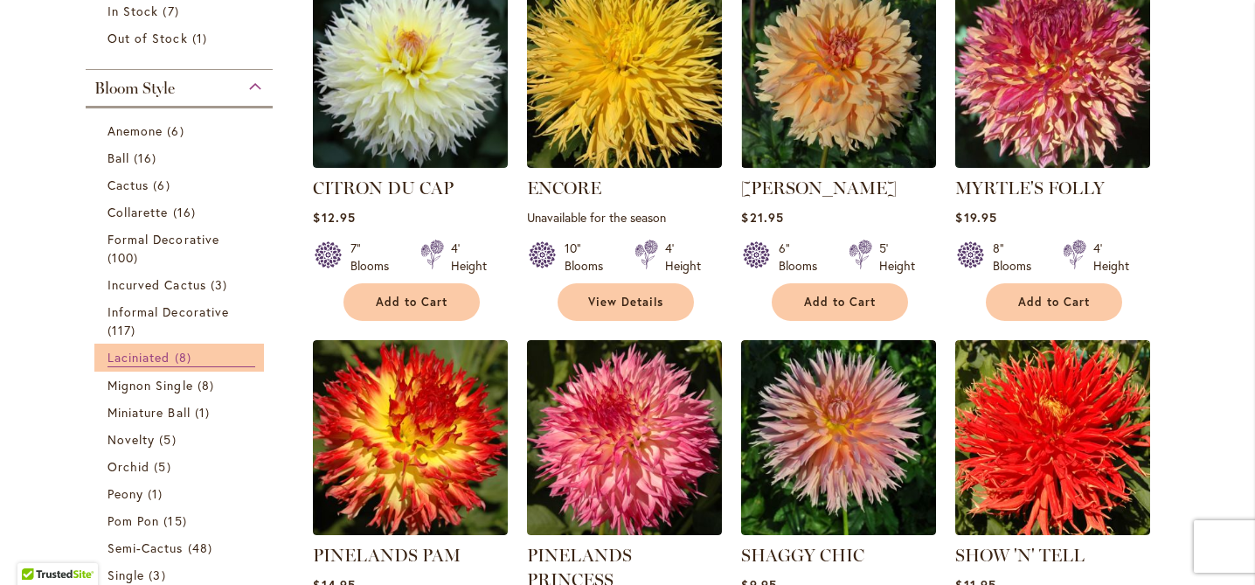
click at [149, 353] on span "Laciniated" at bounding box center [139, 357] width 63 height 17
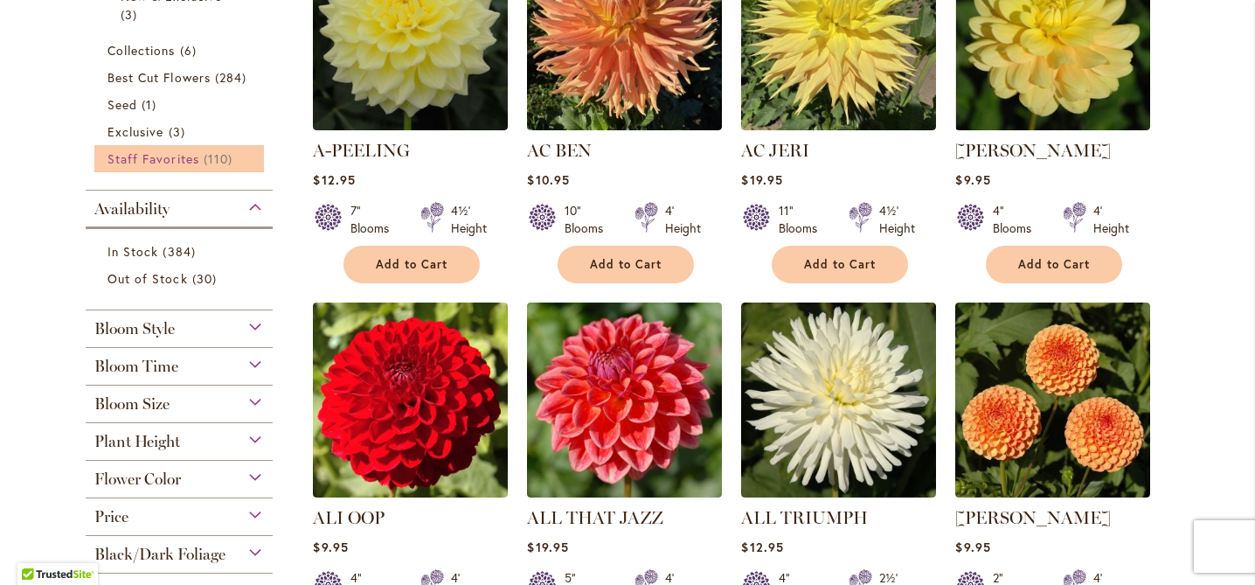
scroll to position [506, 0]
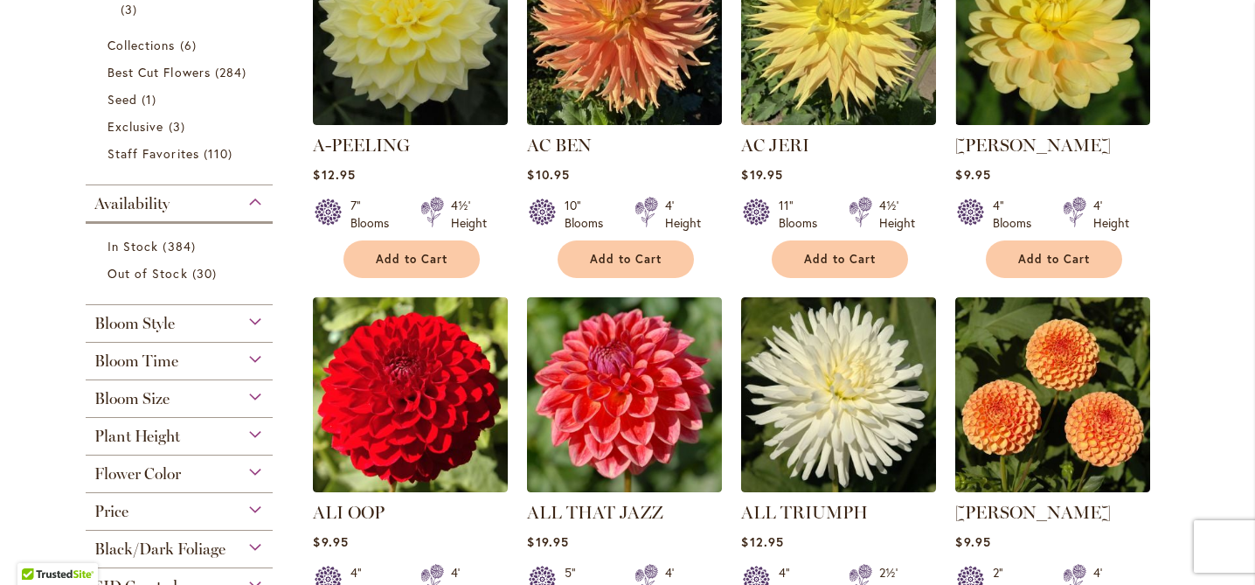
click at [247, 317] on div "Bloom Style" at bounding box center [179, 319] width 187 height 28
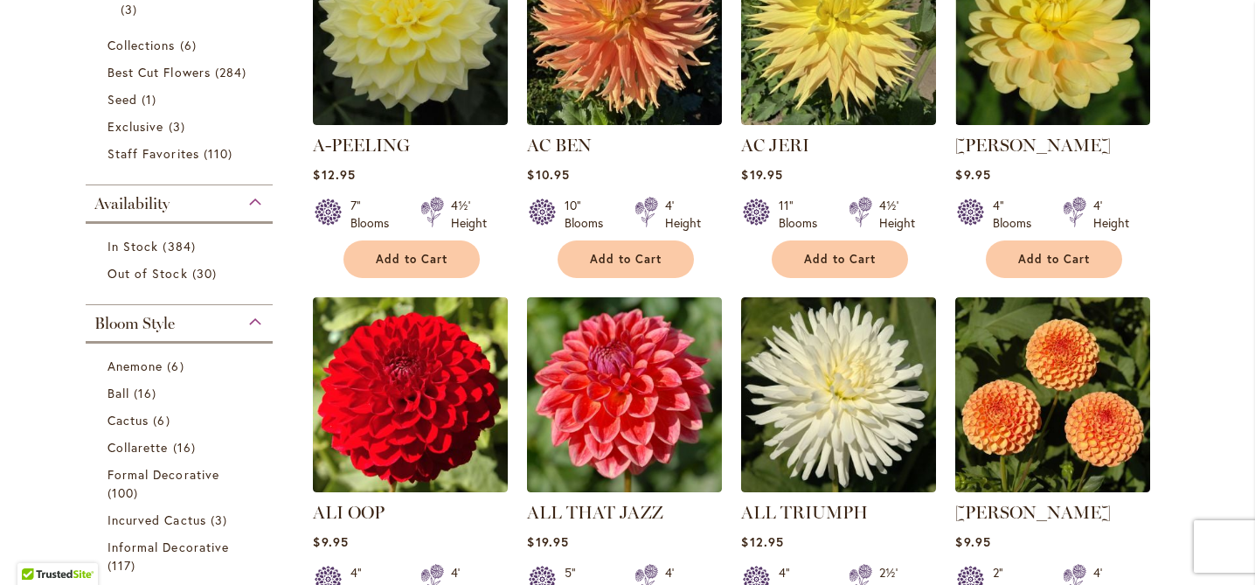
scroll to position [810, 0]
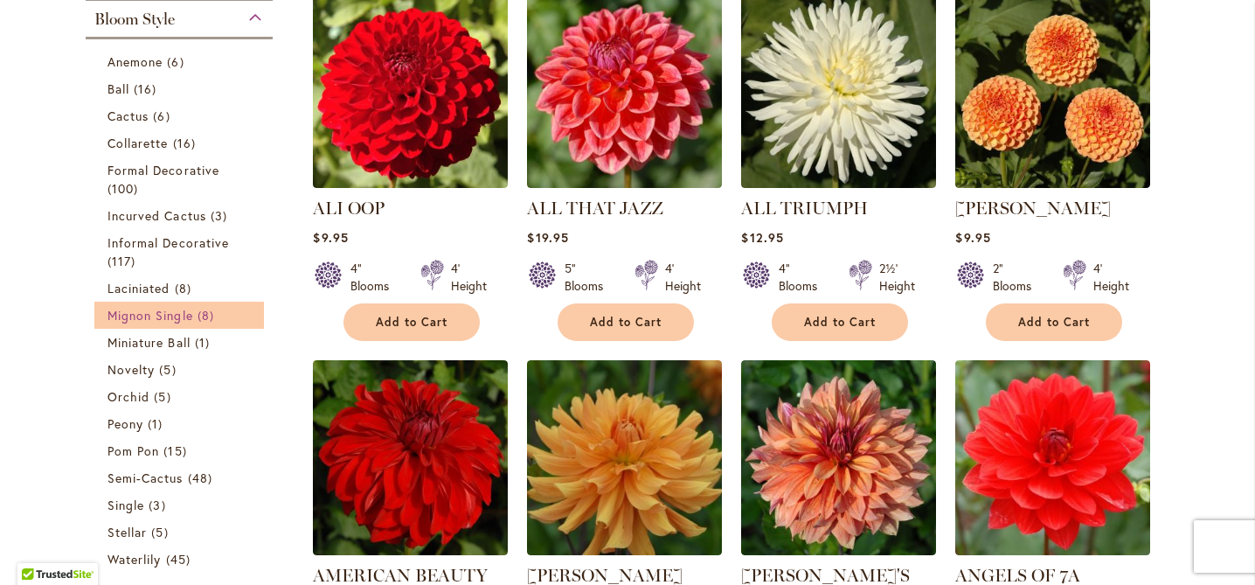
click at [145, 312] on span "Mignon Single" at bounding box center [151, 315] width 86 height 17
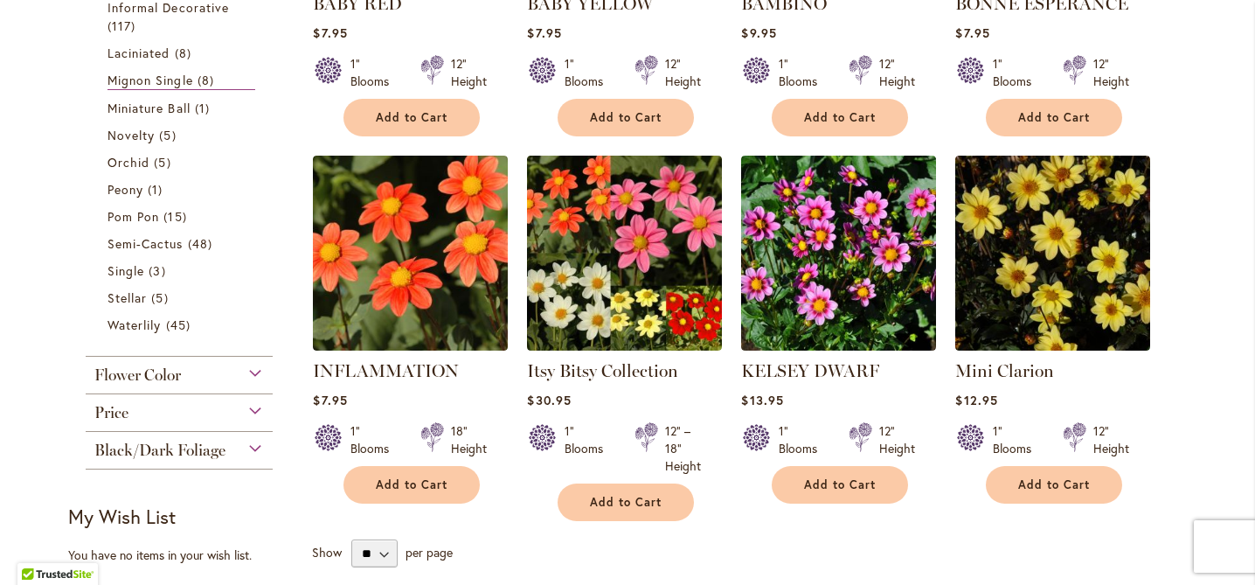
scroll to position [613, 0]
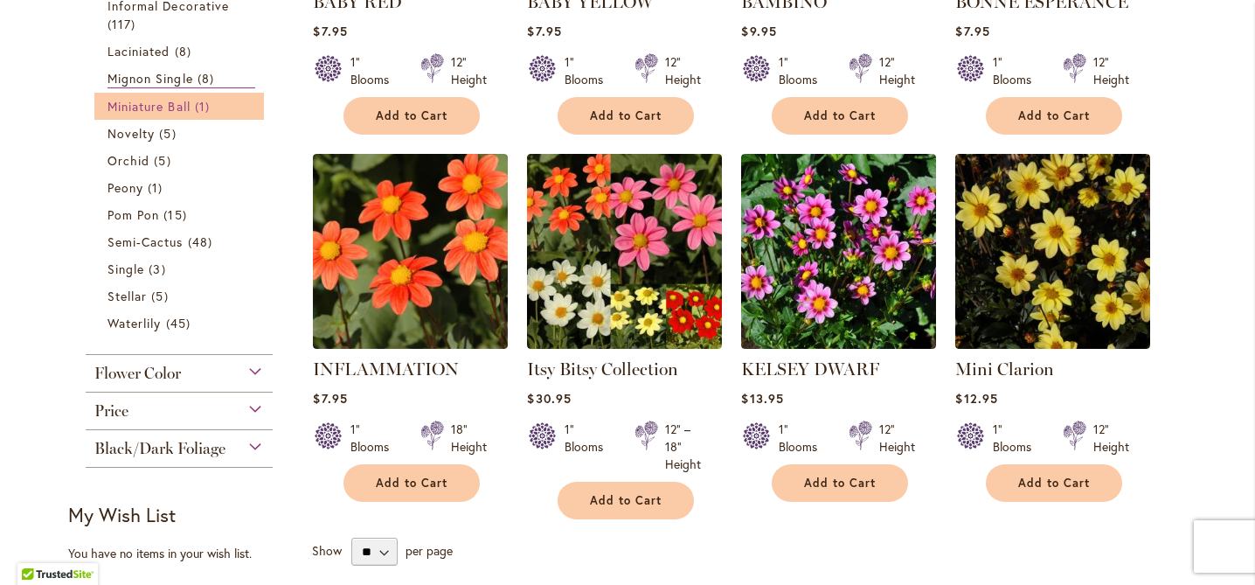
click at [161, 108] on span "Miniature Ball" at bounding box center [149, 106] width 83 height 17
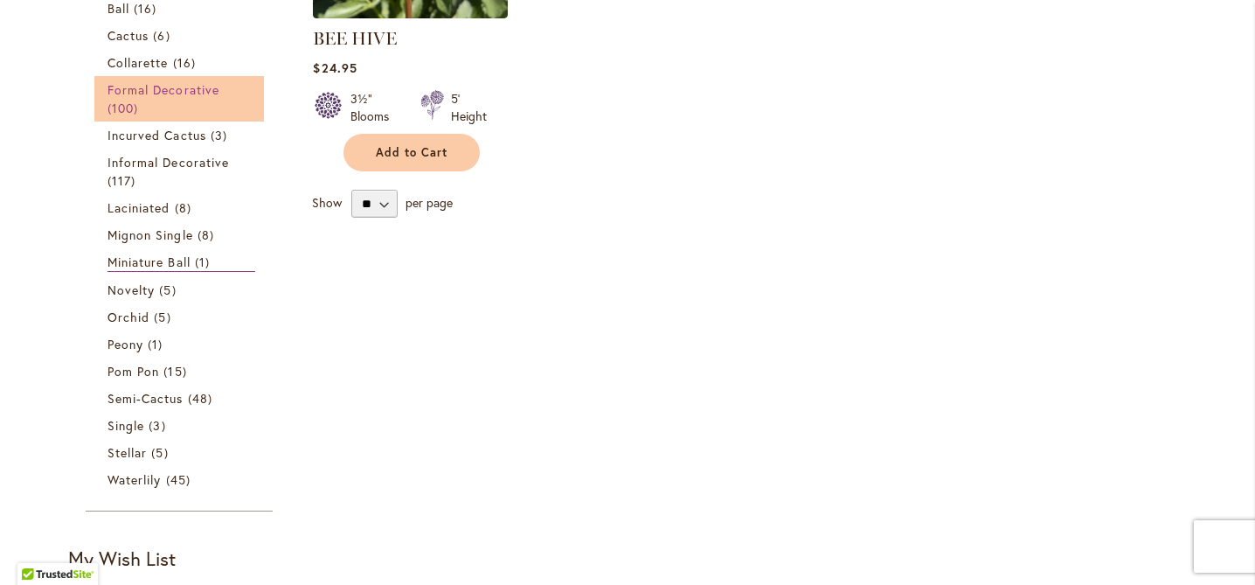
scroll to position [597, 0]
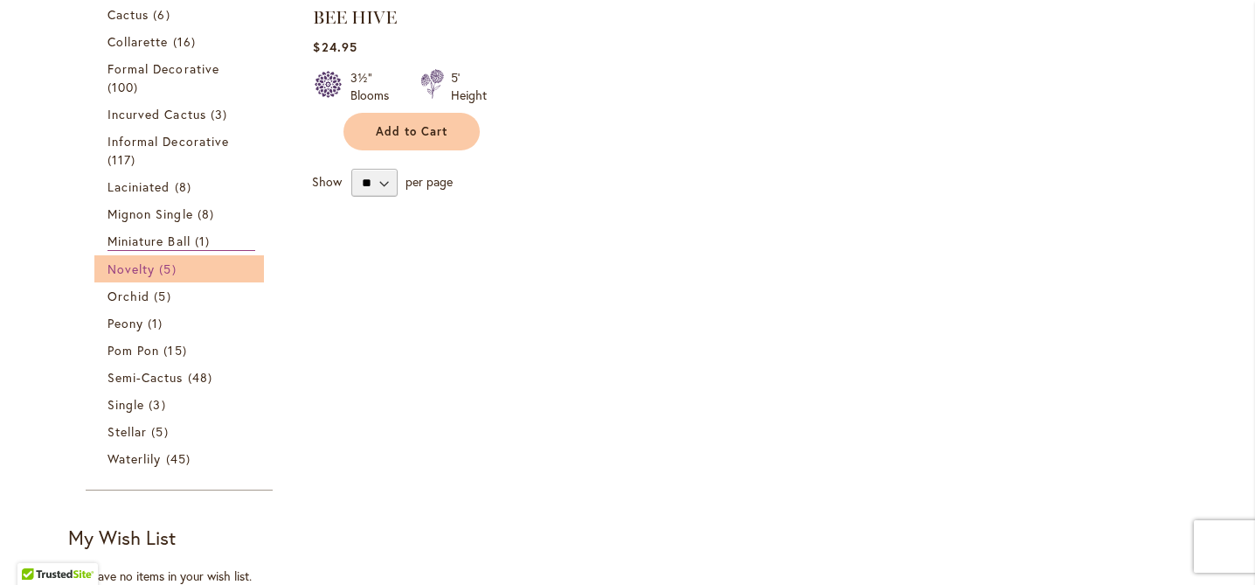
click at [137, 268] on span "Novelty" at bounding box center [131, 269] width 47 height 17
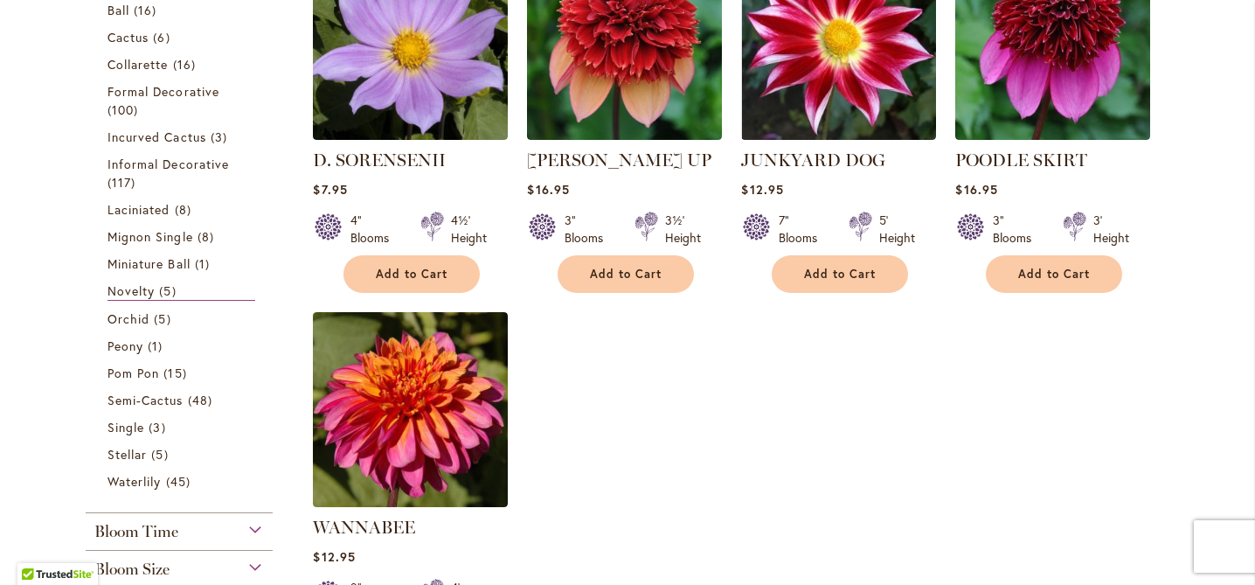
scroll to position [456, 0]
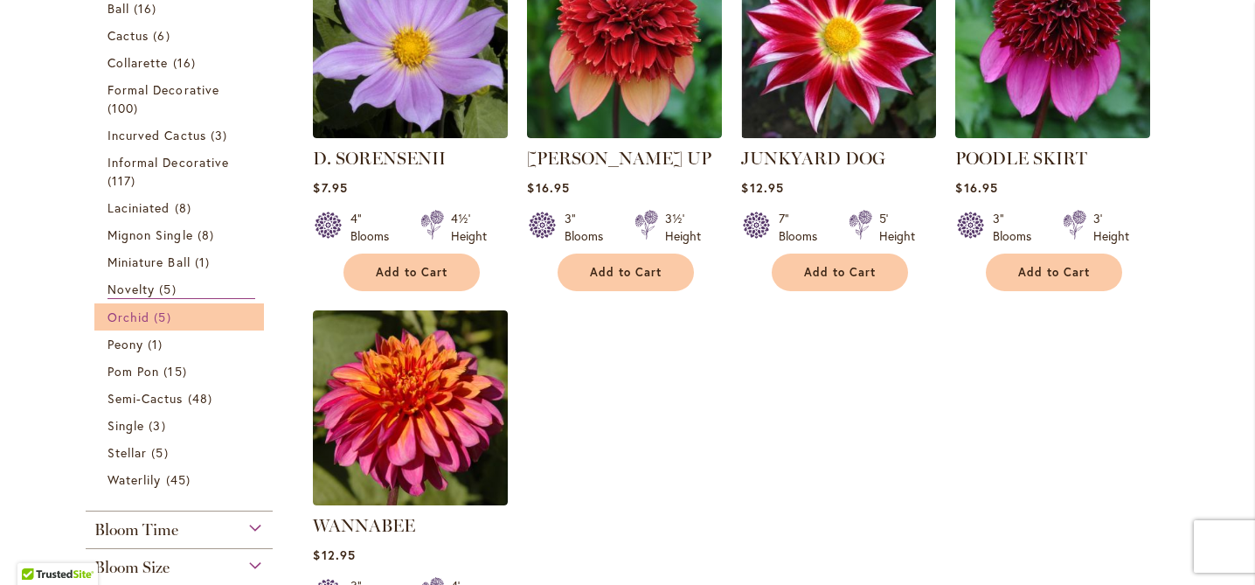
click at [154, 312] on span "5 items" at bounding box center [164, 317] width 21 height 18
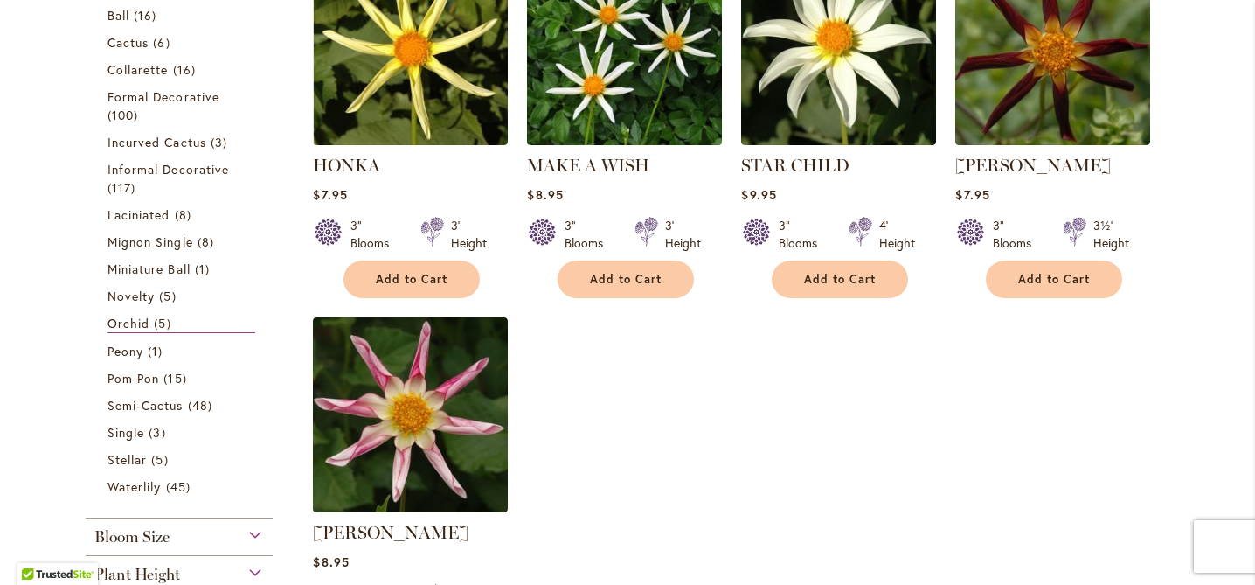
scroll to position [450, 0]
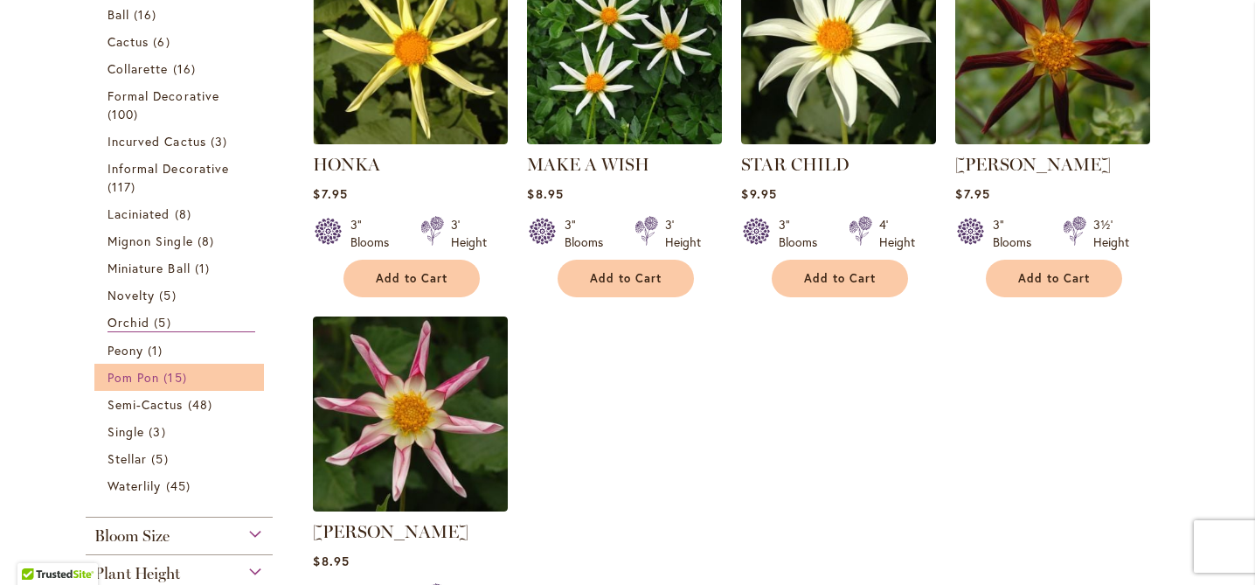
click at [134, 374] on span "Pom Pon" at bounding box center [134, 377] width 52 height 17
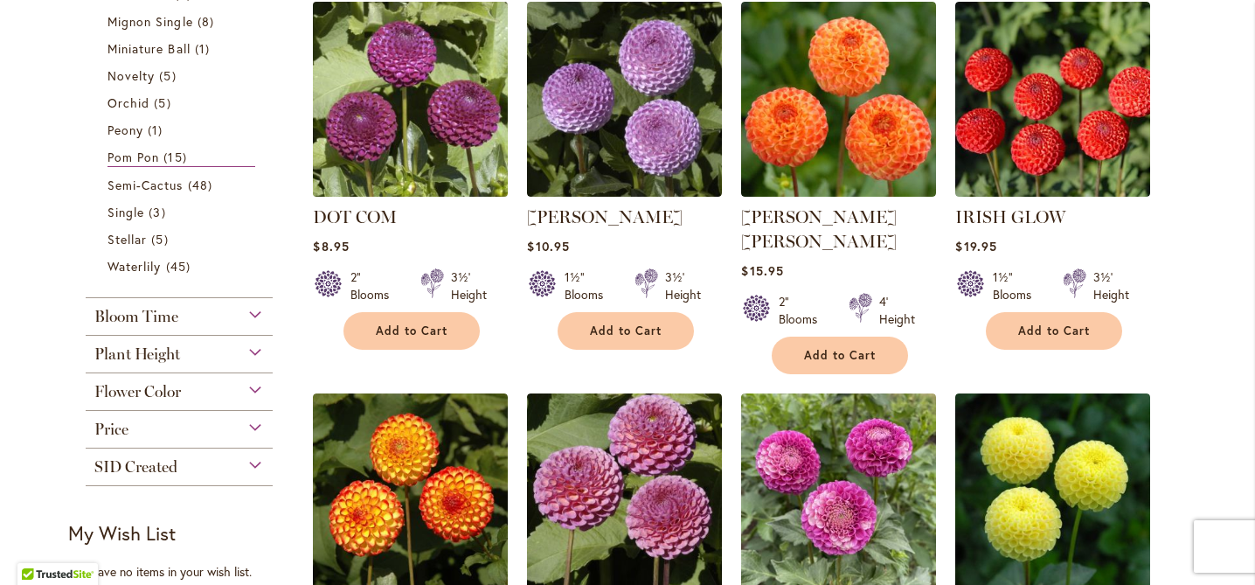
scroll to position [780, 0]
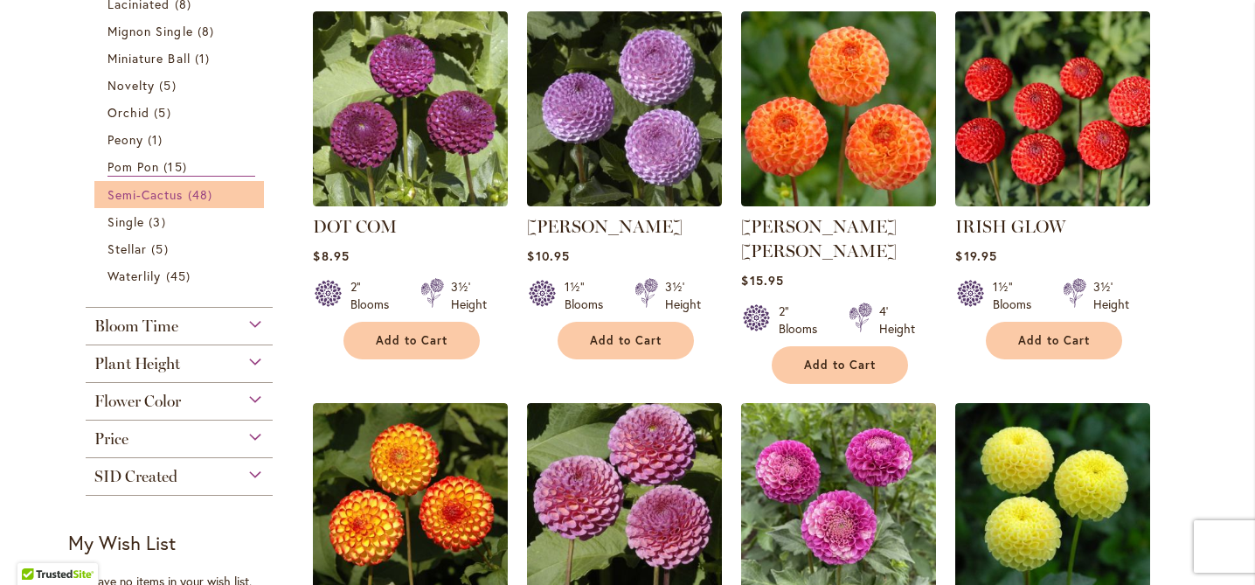
click at [188, 194] on span "48 items" at bounding box center [202, 194] width 29 height 18
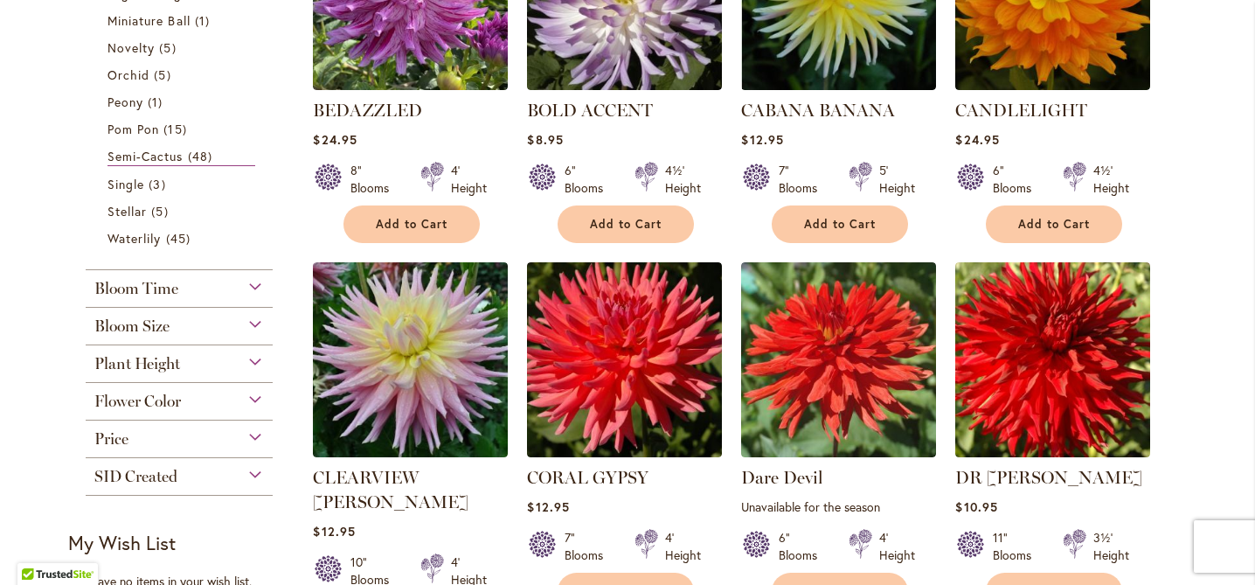
scroll to position [874, 0]
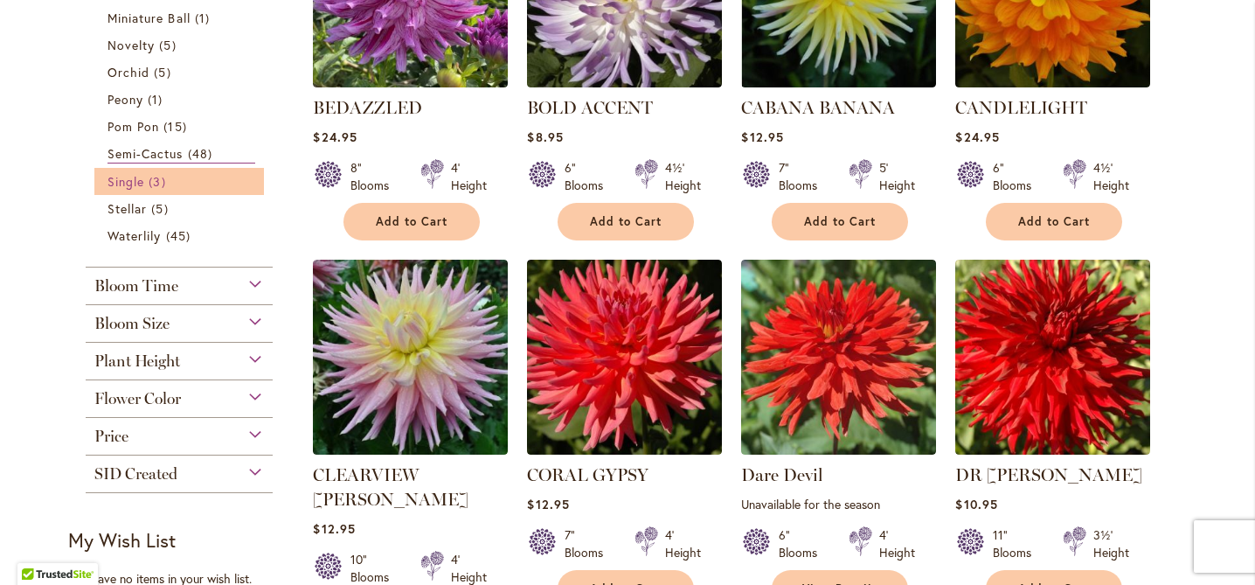
click at [140, 179] on link "Single 3 items" at bounding box center [182, 181] width 148 height 18
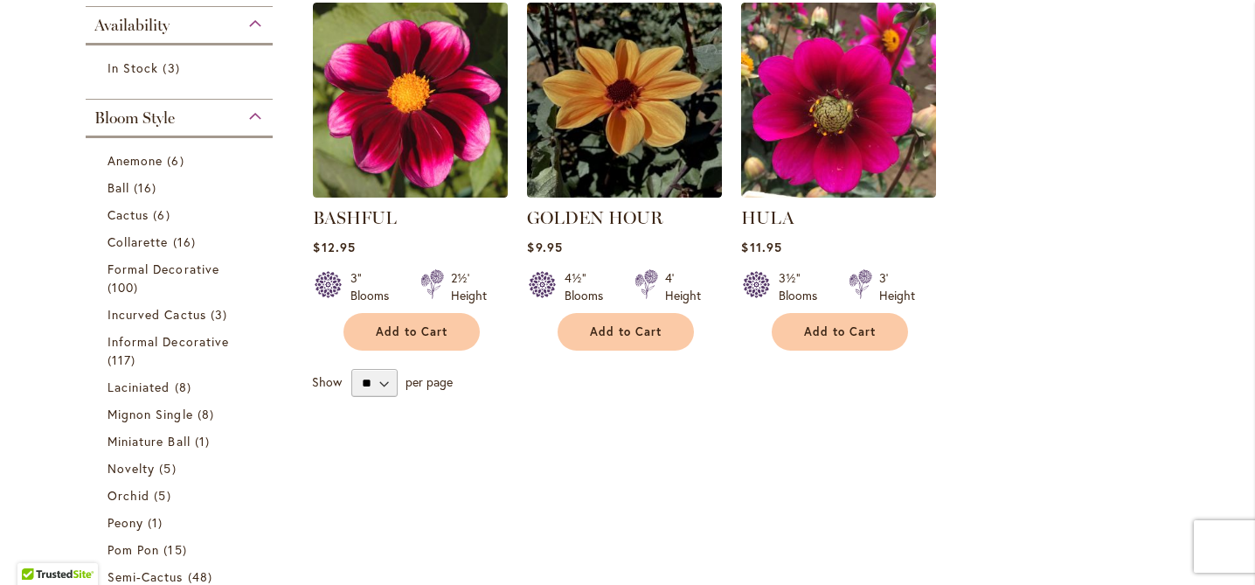
scroll to position [398, 0]
